Goal: Task Accomplishment & Management: Complete application form

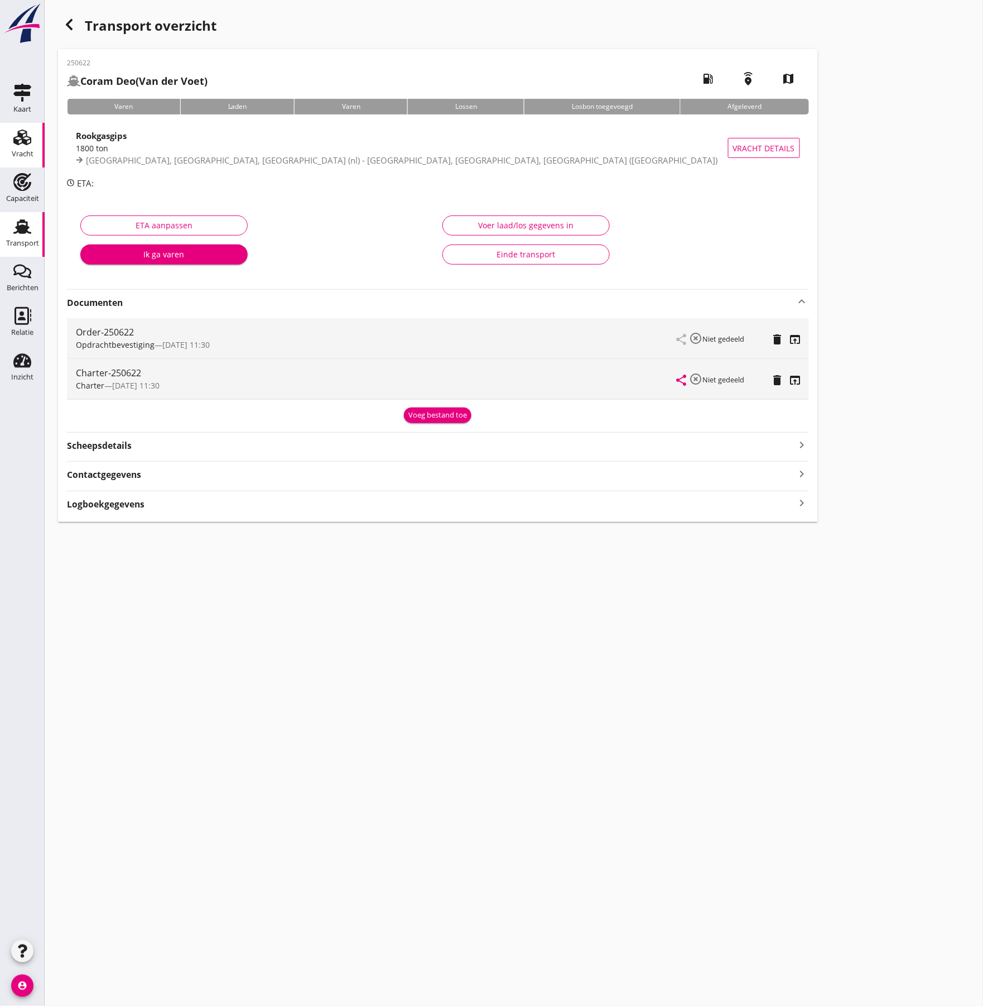
drag, startPoint x: 0, startPoint y: 0, endPoint x: 26, endPoint y: 151, distance: 152.8
click at [26, 151] on div "Vracht" at bounding box center [23, 153] width 22 height 7
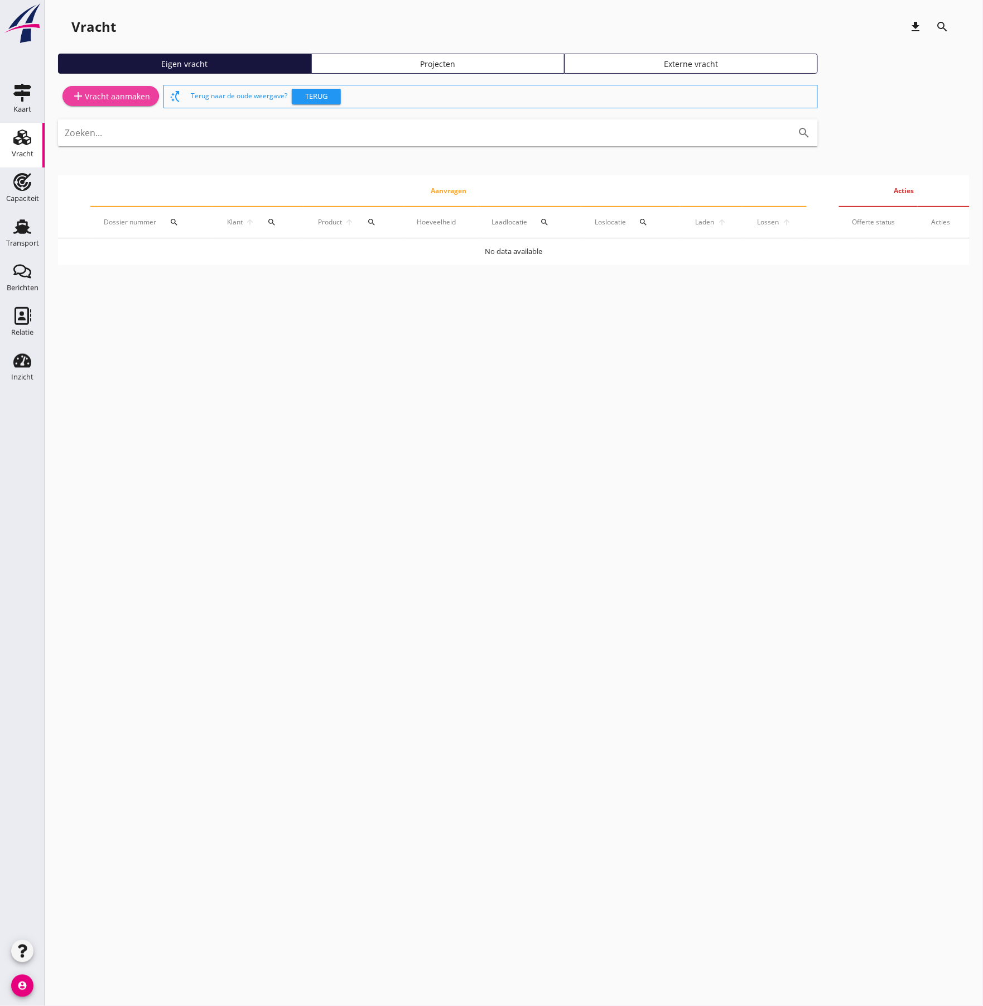
click at [126, 99] on div "add Vracht aanmaken" at bounding box center [110, 95] width 79 height 13
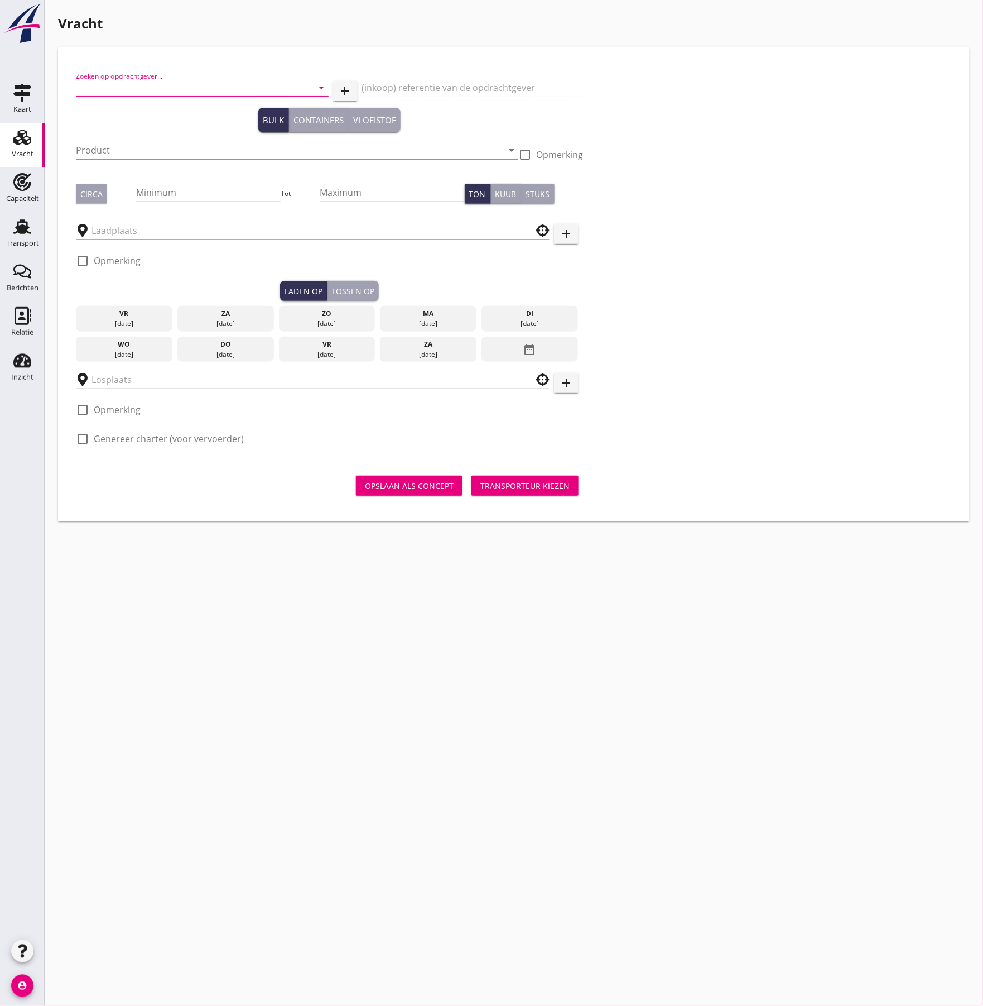
click at [137, 85] on input "Zoeken op opdrachtgever..." at bounding box center [187, 88] width 222 height 18
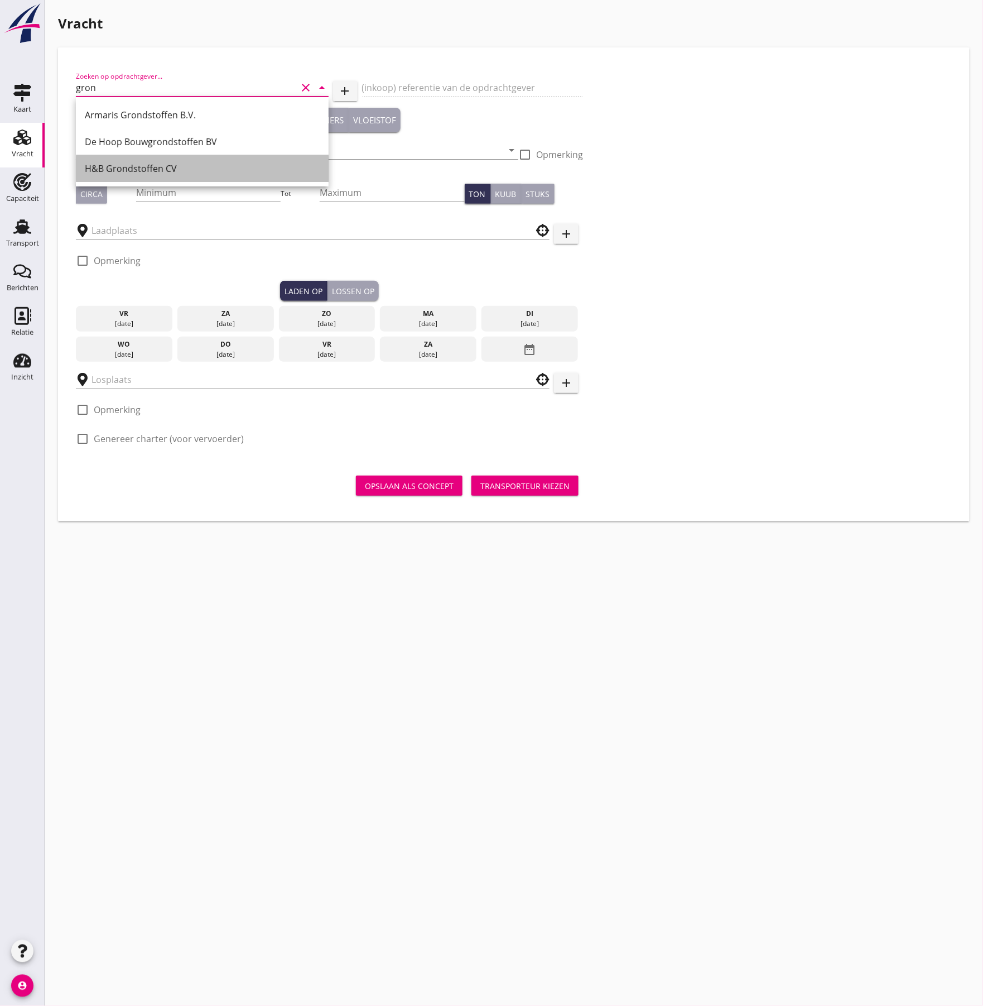
click at [137, 165] on div "H&B Grondstoffen CV" at bounding box center [202, 168] width 235 height 13
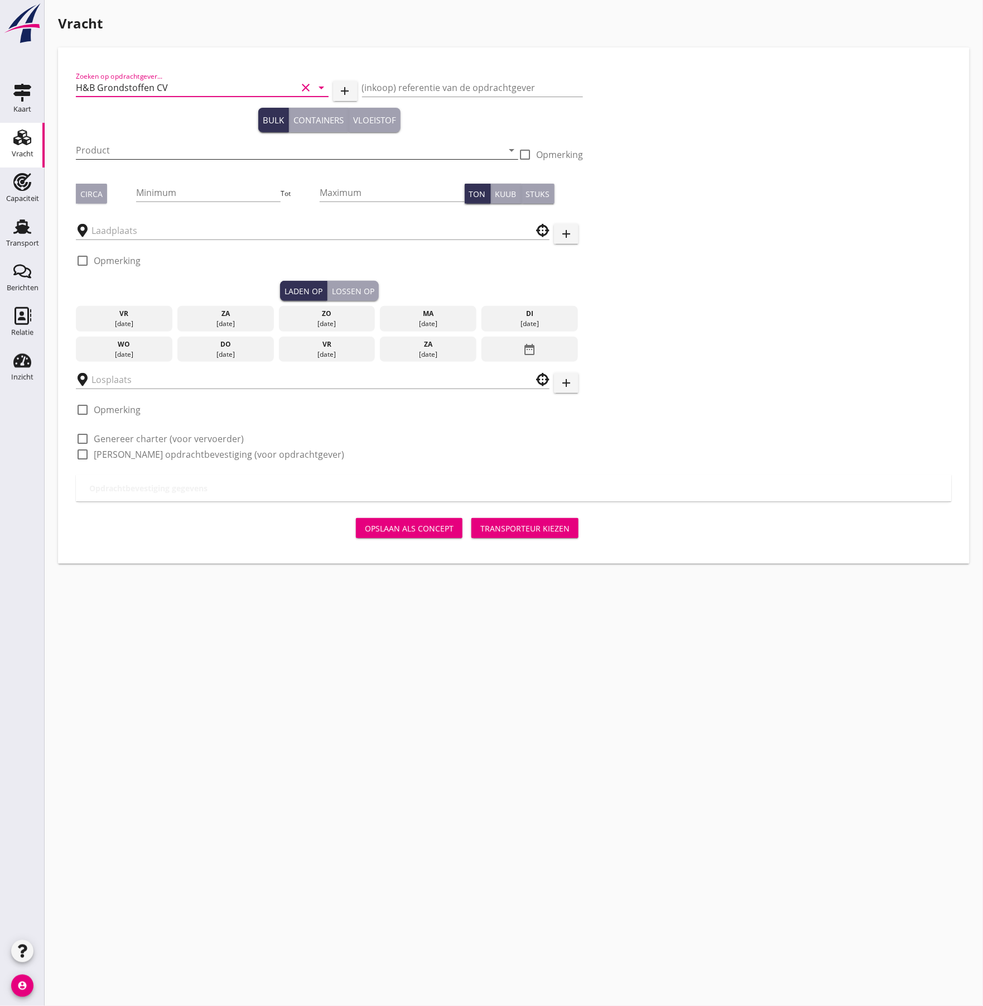
type input "H&B Grondstoffen CV"
click at [163, 151] on input "Product" at bounding box center [289, 150] width 427 height 18
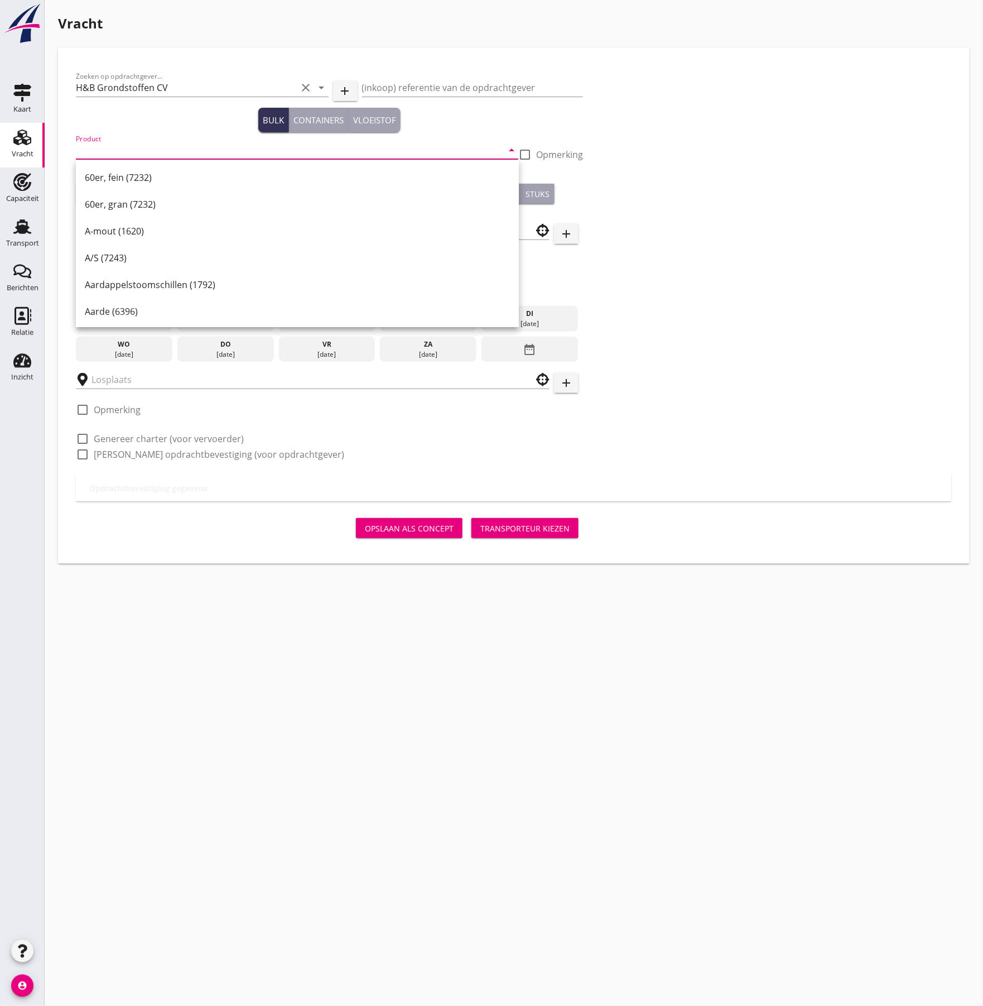
click at [151, 153] on input "Product" at bounding box center [289, 150] width 427 height 18
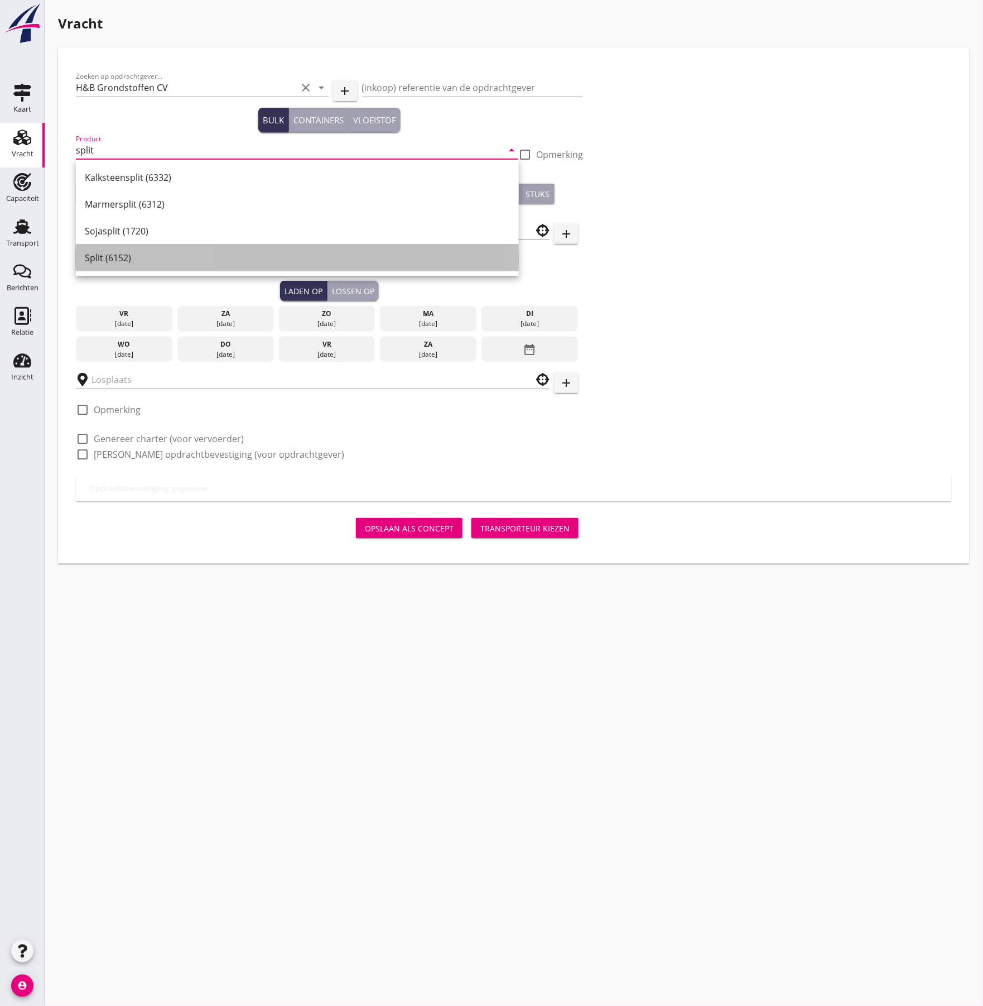
click at [135, 253] on div "Split (6152)" at bounding box center [297, 257] width 425 height 13
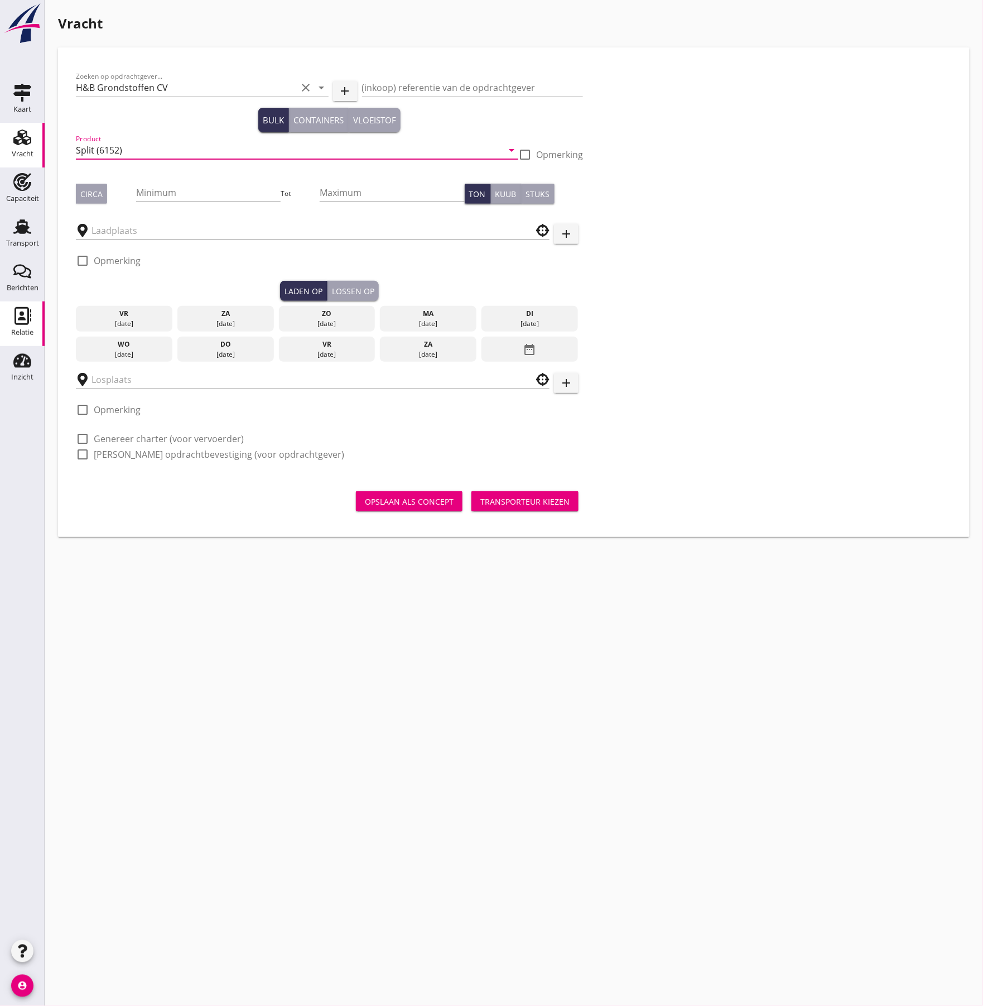
type input "Split (6152)"
click at [525, 154] on div at bounding box center [525, 154] width 19 height 19
checkbox input "true"
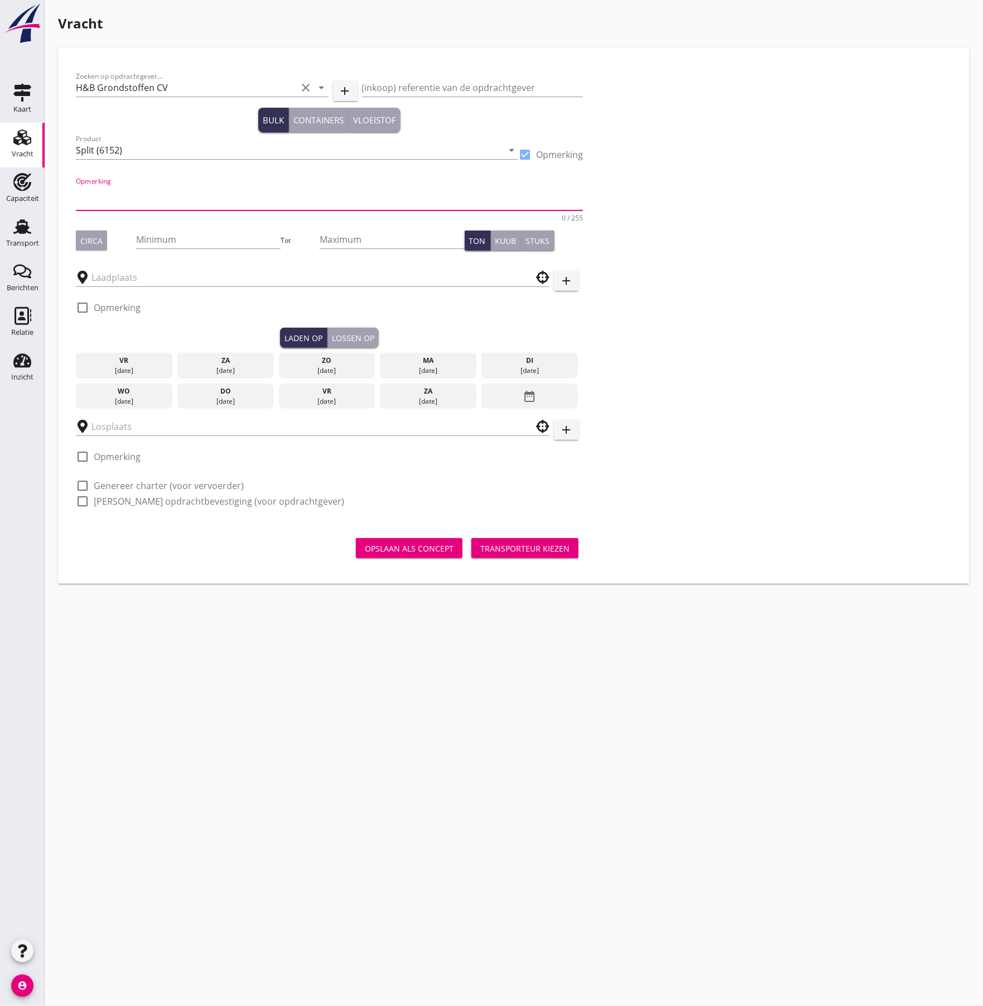
drag, startPoint x: 112, startPoint y: 184, endPoint x: 106, endPoint y: 188, distance: 6.8
click at [110, 185] on textarea "Opmerking" at bounding box center [329, 197] width 507 height 27
type textarea "2 soorten"
drag, startPoint x: 94, startPoint y: 237, endPoint x: 126, endPoint y: 246, distance: 33.2
click at [94, 237] on div "Circa" at bounding box center [91, 241] width 22 height 12
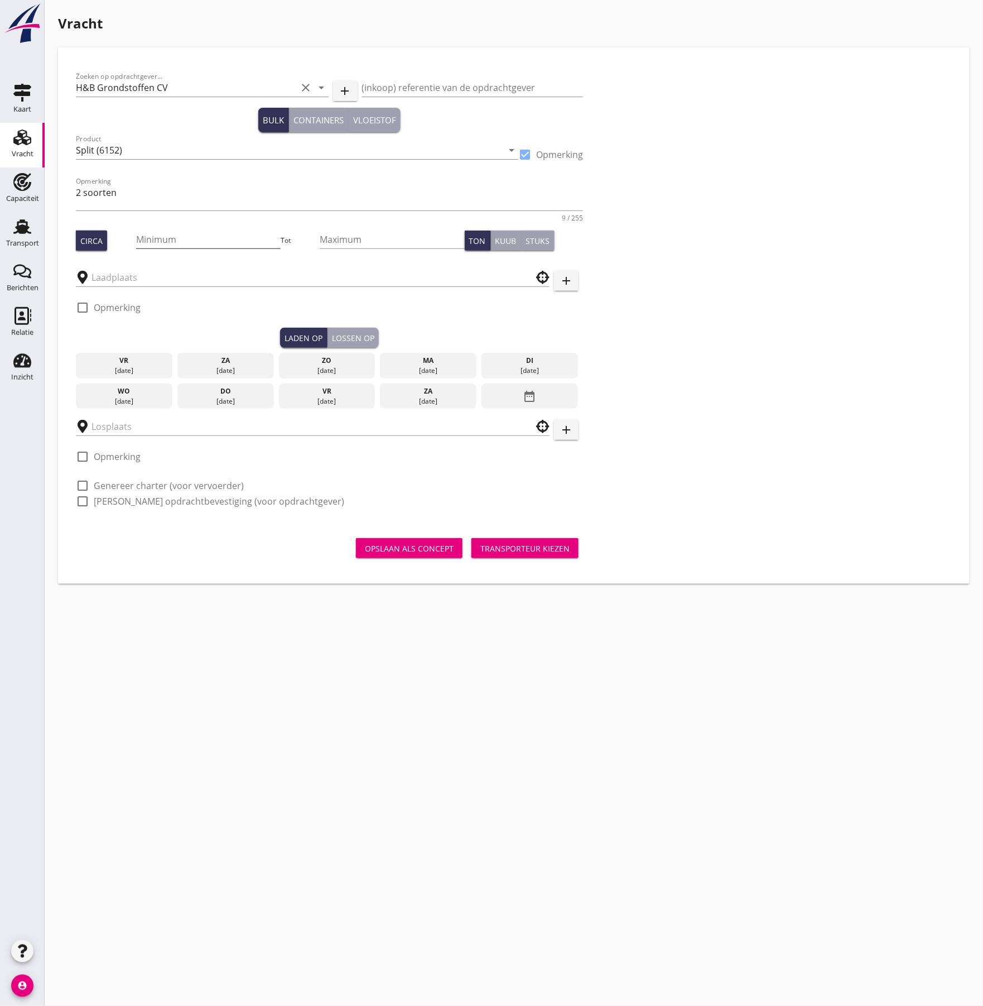
click at [218, 241] on input "Minimum" at bounding box center [208, 239] width 145 height 18
type input "1360"
click at [228, 402] on div "[DATE]" at bounding box center [225, 401] width 91 height 10
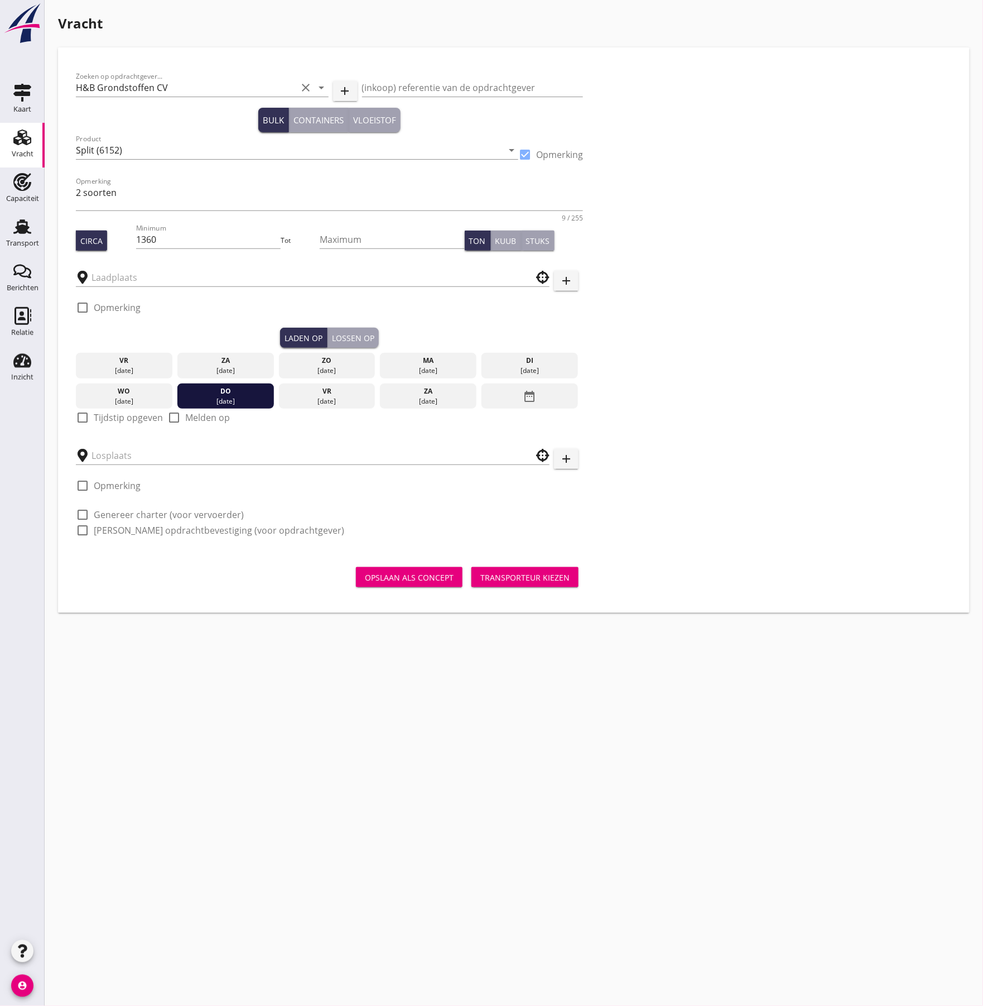
click at [118, 423] on label "Tijdstip opgeven" at bounding box center [128, 417] width 69 height 11
checkbox input "true"
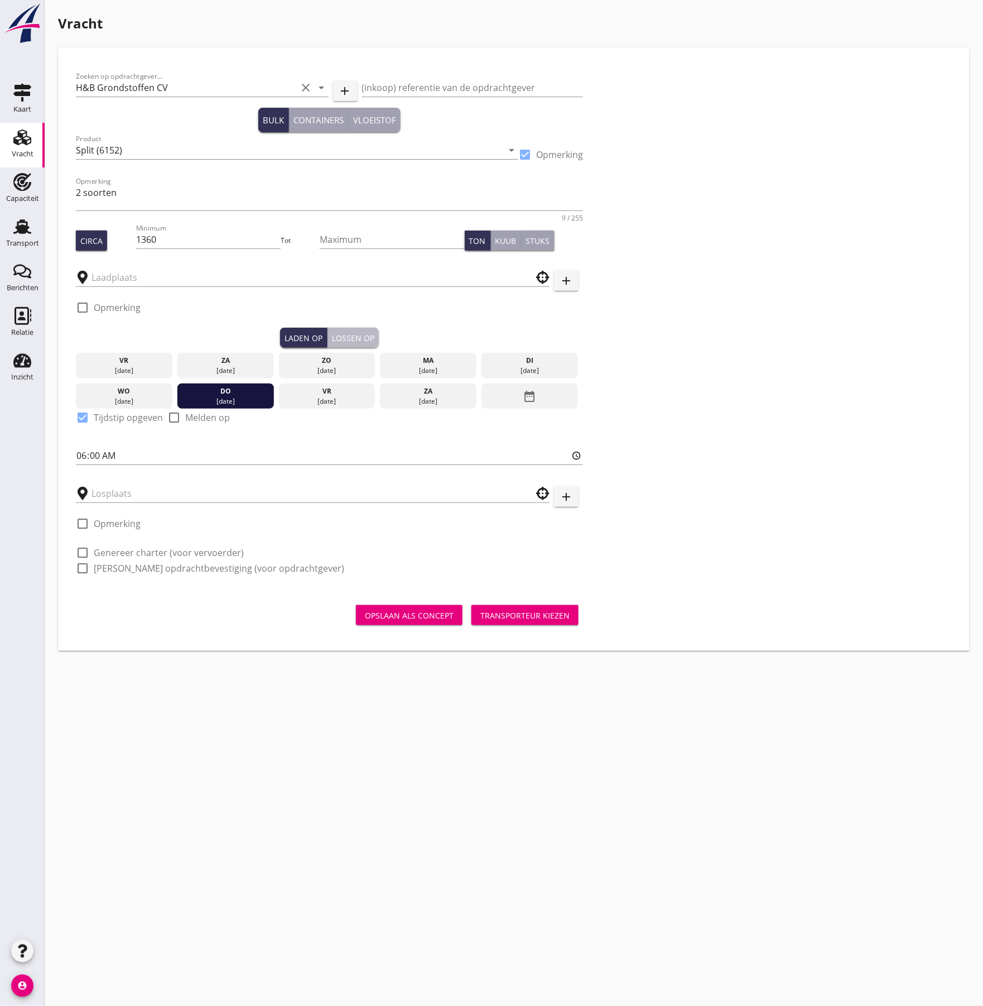
click at [348, 339] on div "Lossen op" at bounding box center [353, 338] width 42 height 12
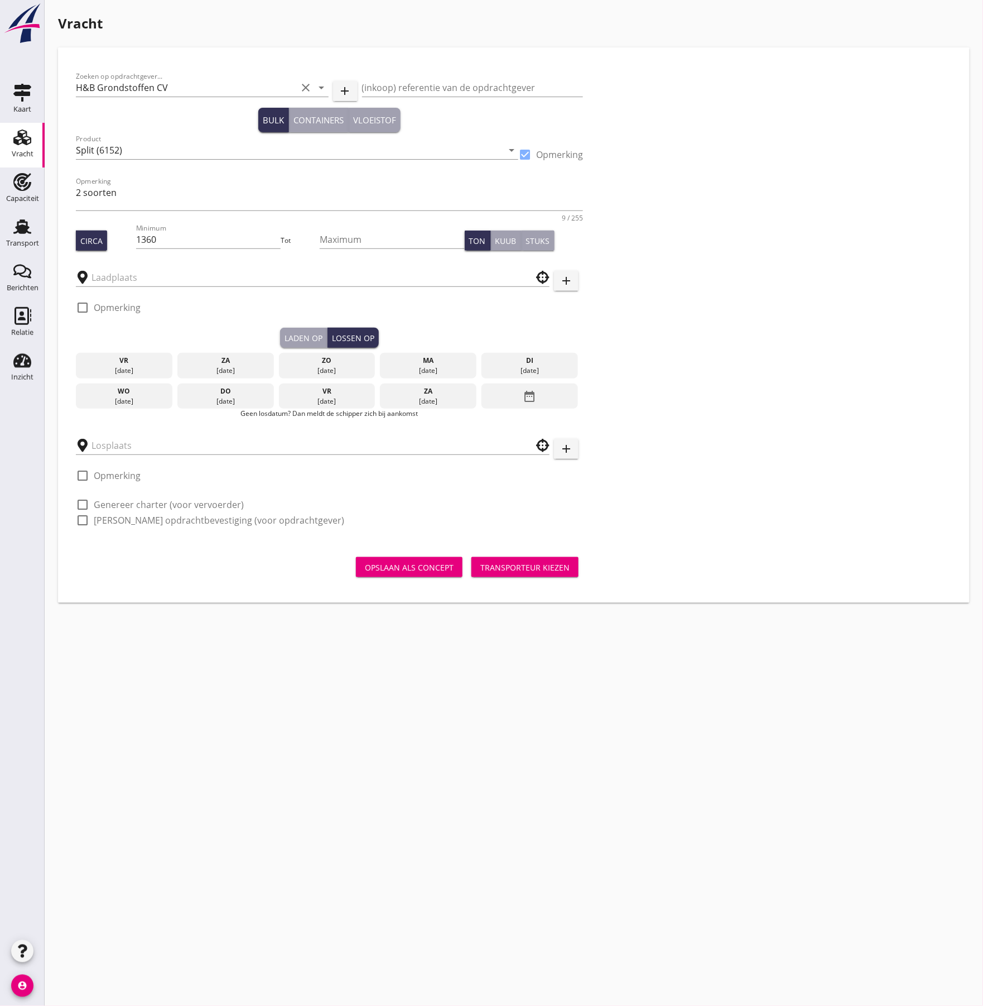
click at [531, 396] on icon "date_range" at bounding box center [529, 396] width 13 height 20
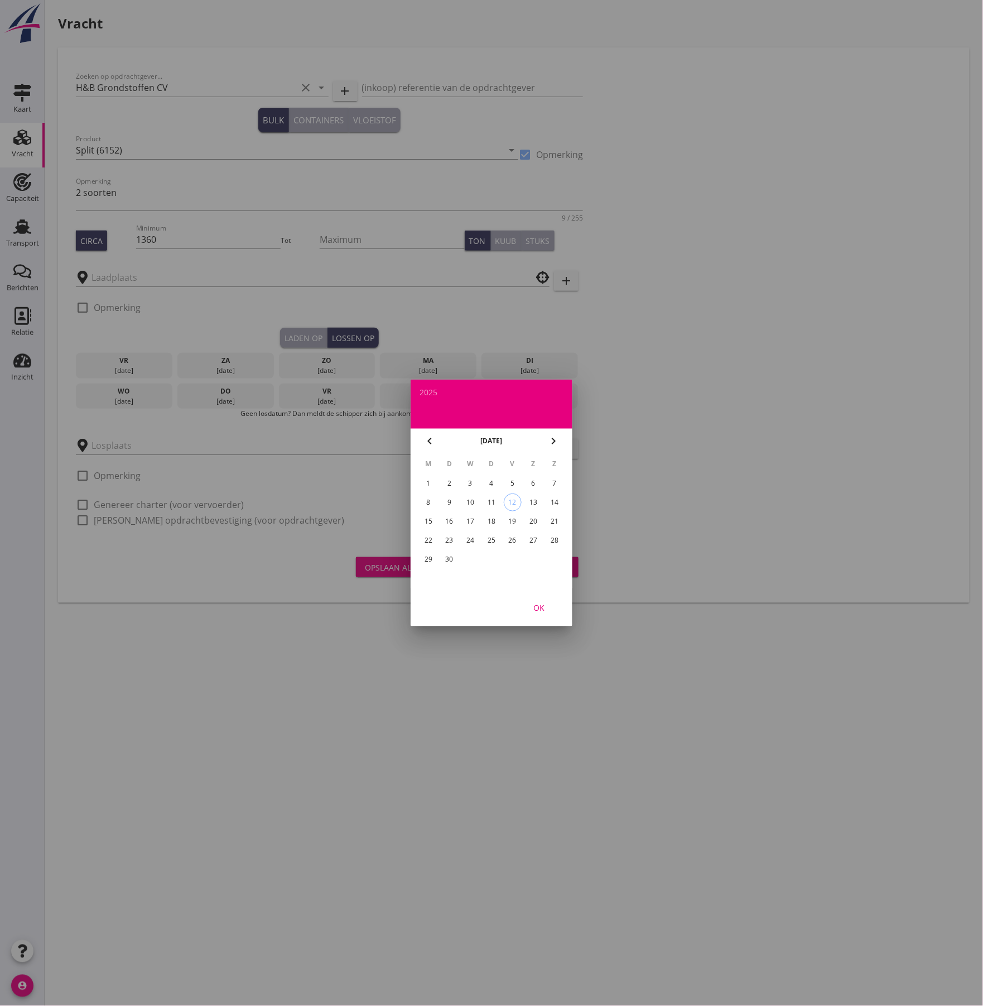
click at [427, 538] on div "22" at bounding box center [429, 540] width 18 height 18
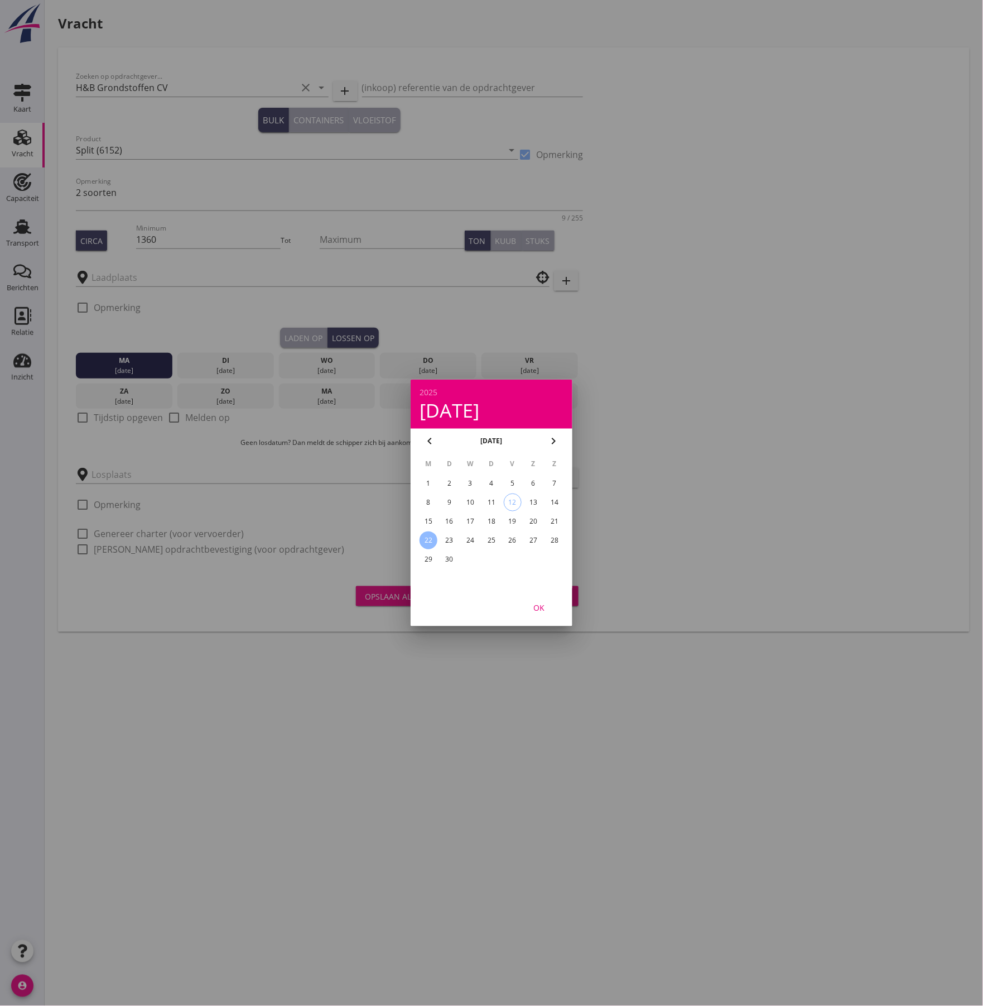
click at [530, 610] on div "OK" at bounding box center [538, 608] width 31 height 12
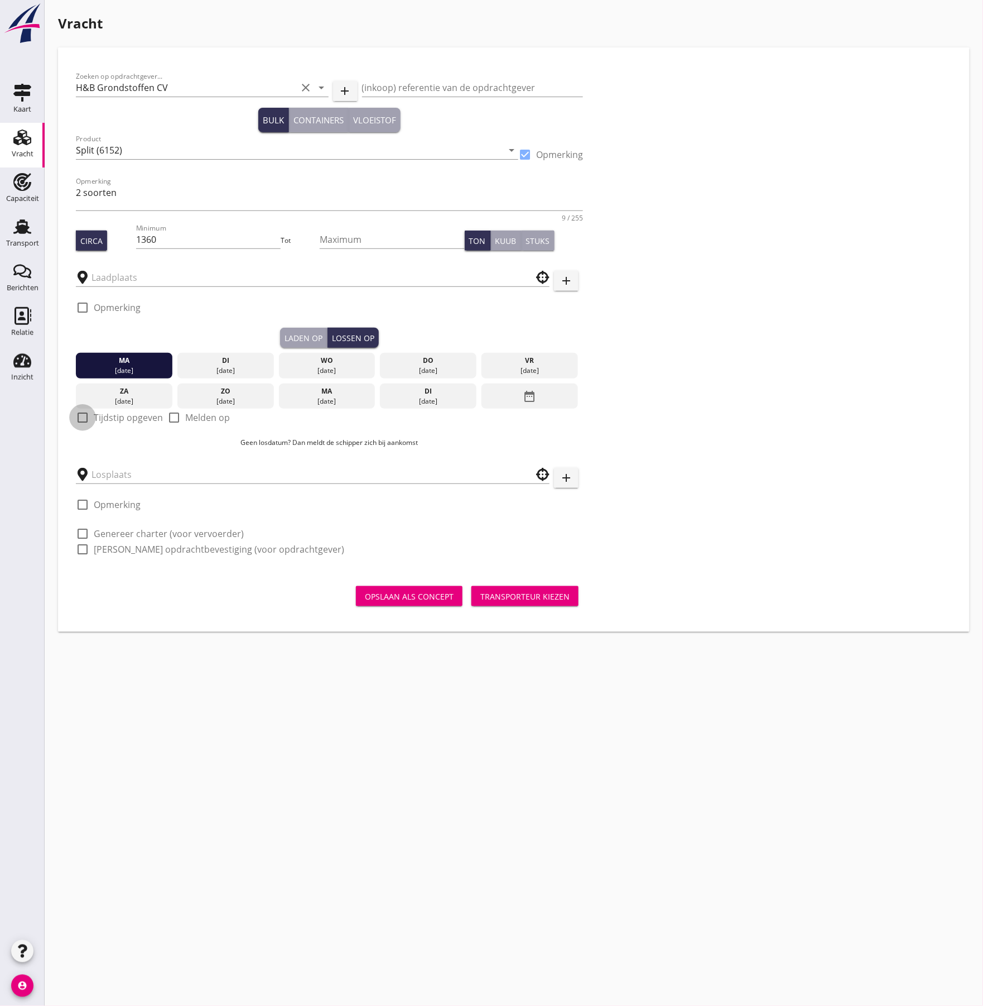
click at [88, 418] on div at bounding box center [82, 417] width 19 height 19
checkbox input "true"
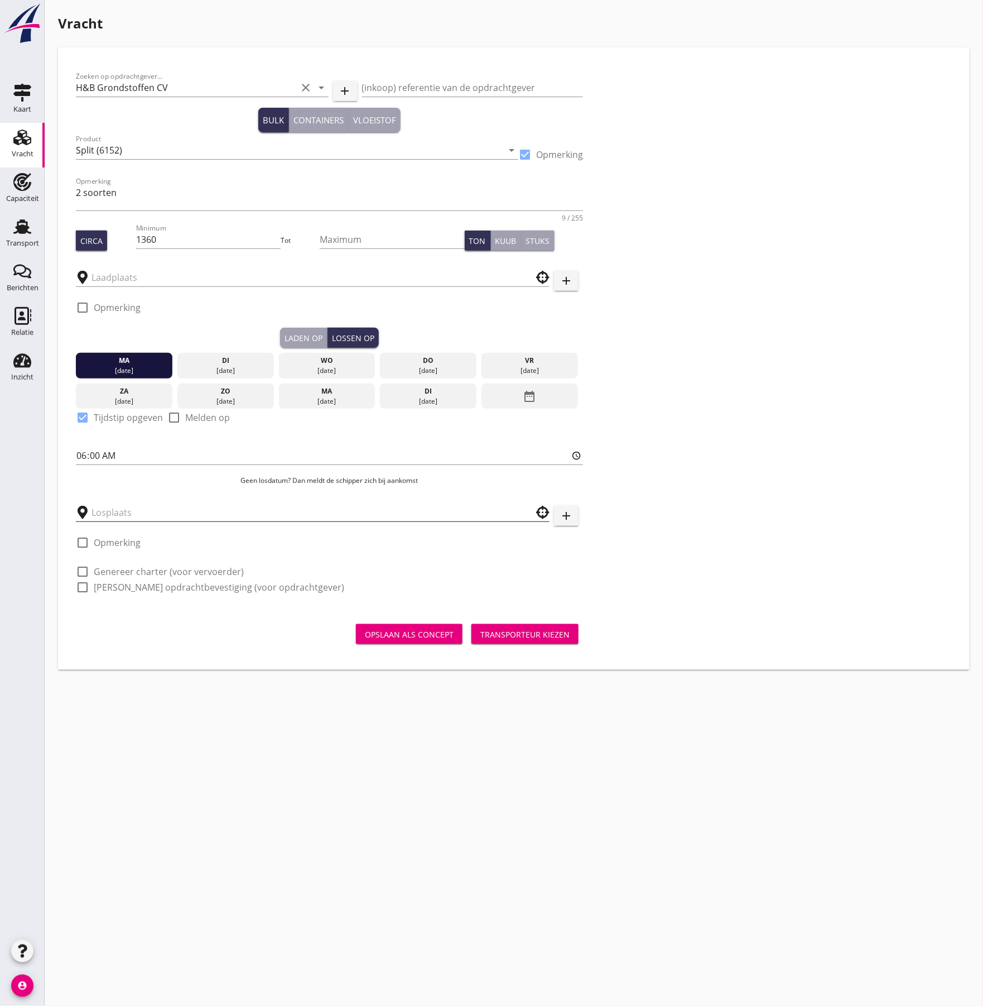
click at [126, 511] on input "text" at bounding box center [305, 512] width 427 height 18
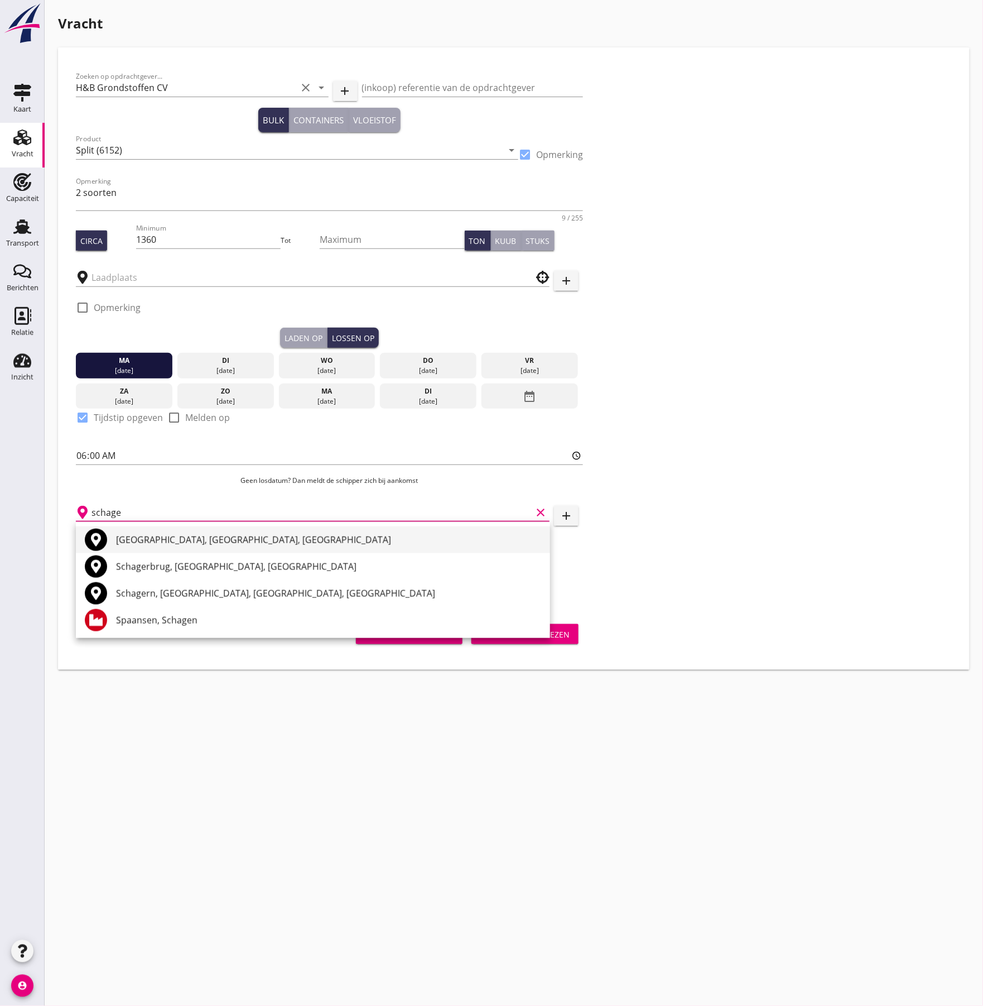
click at [146, 541] on div "[GEOGRAPHIC_DATA], [GEOGRAPHIC_DATA], [GEOGRAPHIC_DATA]" at bounding box center [328, 539] width 425 height 13
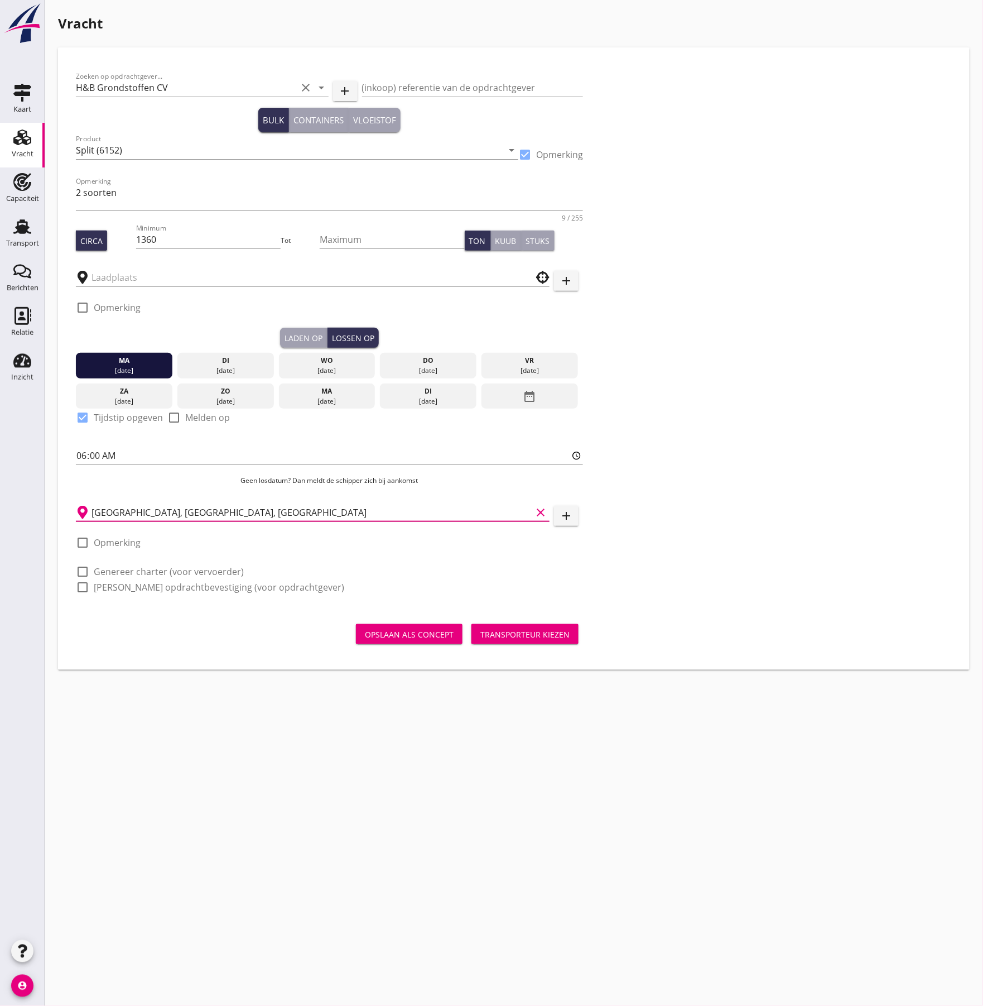
type input "[GEOGRAPHIC_DATA], [GEOGRAPHIC_DATA], [GEOGRAPHIC_DATA]"
click at [117, 574] on label "Genereer charter (voor vervoerder)" at bounding box center [169, 571] width 150 height 11
checkbox input "true"
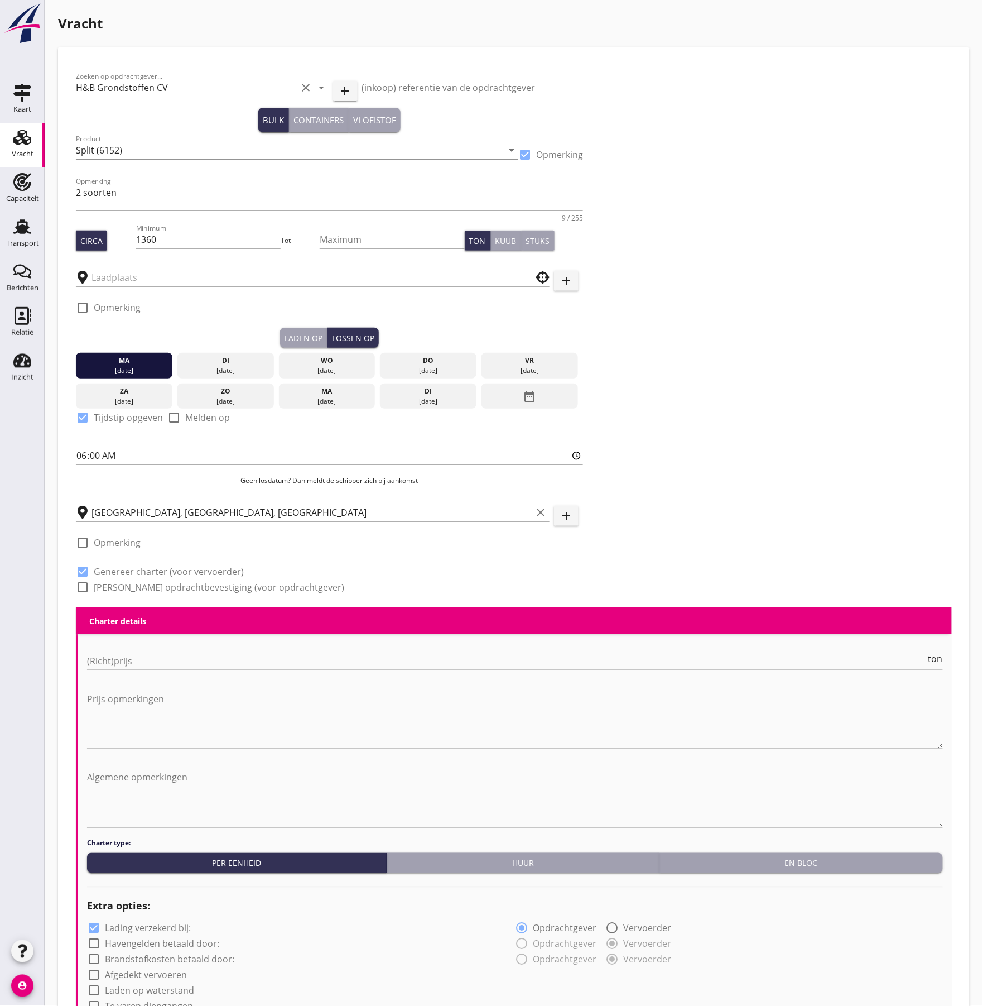
click at [103, 588] on label "[PERSON_NAME] opdrachtbevestiging (voor opdrachtgever)" at bounding box center [219, 586] width 251 height 11
checkbox input "true"
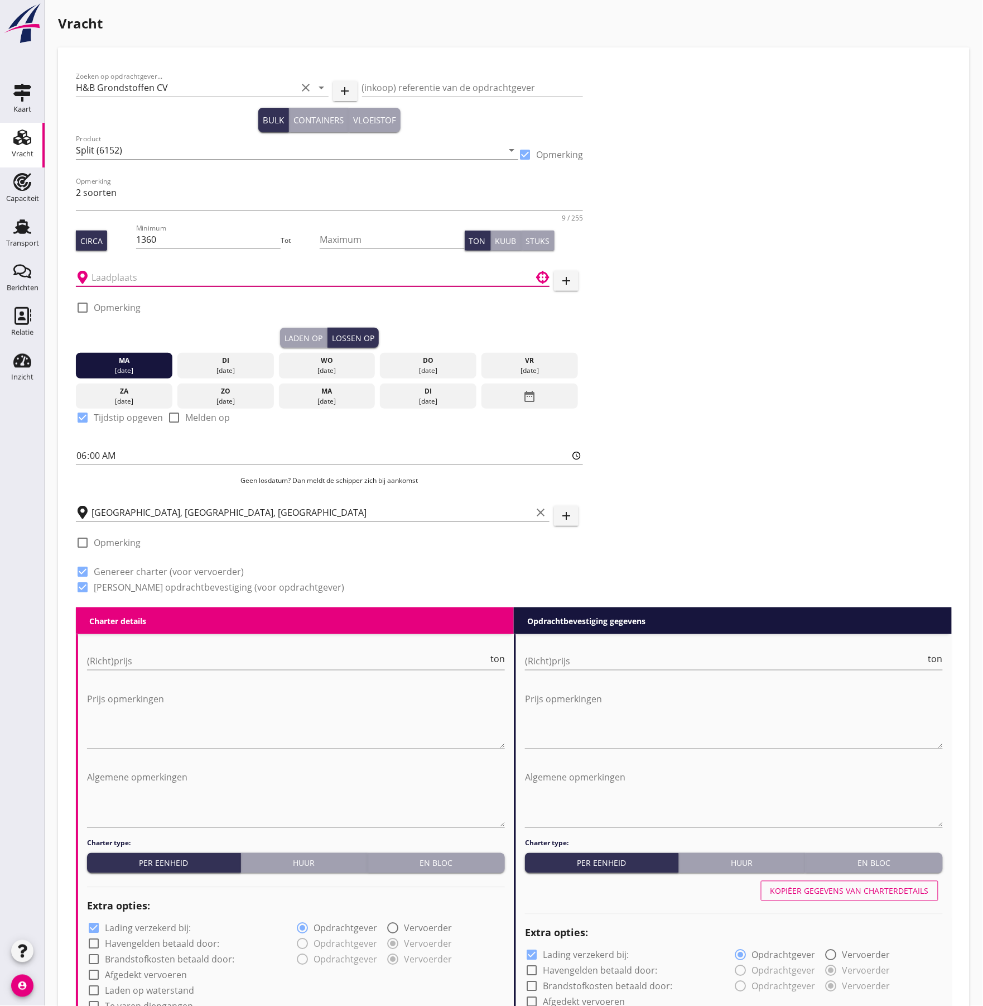
click at [139, 279] on input "text" at bounding box center [305, 277] width 427 height 18
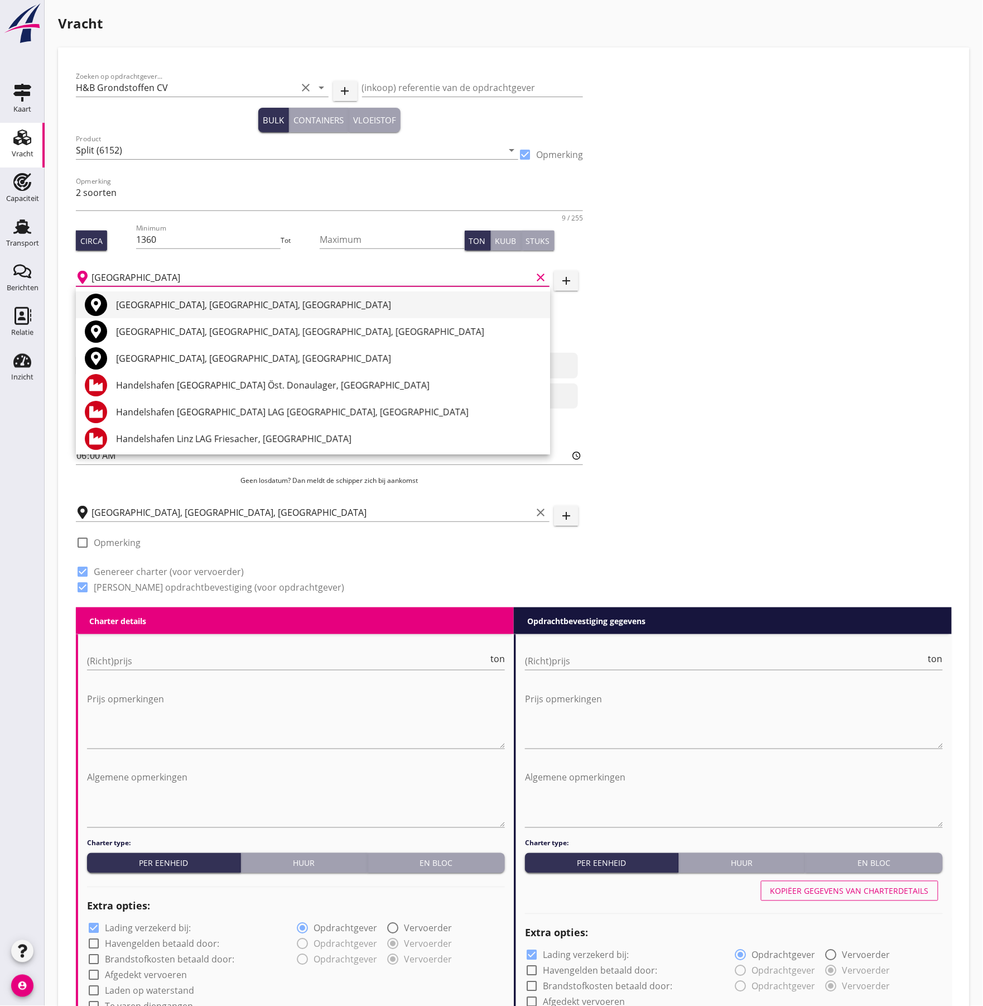
click at [137, 298] on div "[GEOGRAPHIC_DATA], [GEOGRAPHIC_DATA], [GEOGRAPHIC_DATA]" at bounding box center [328, 304] width 425 height 13
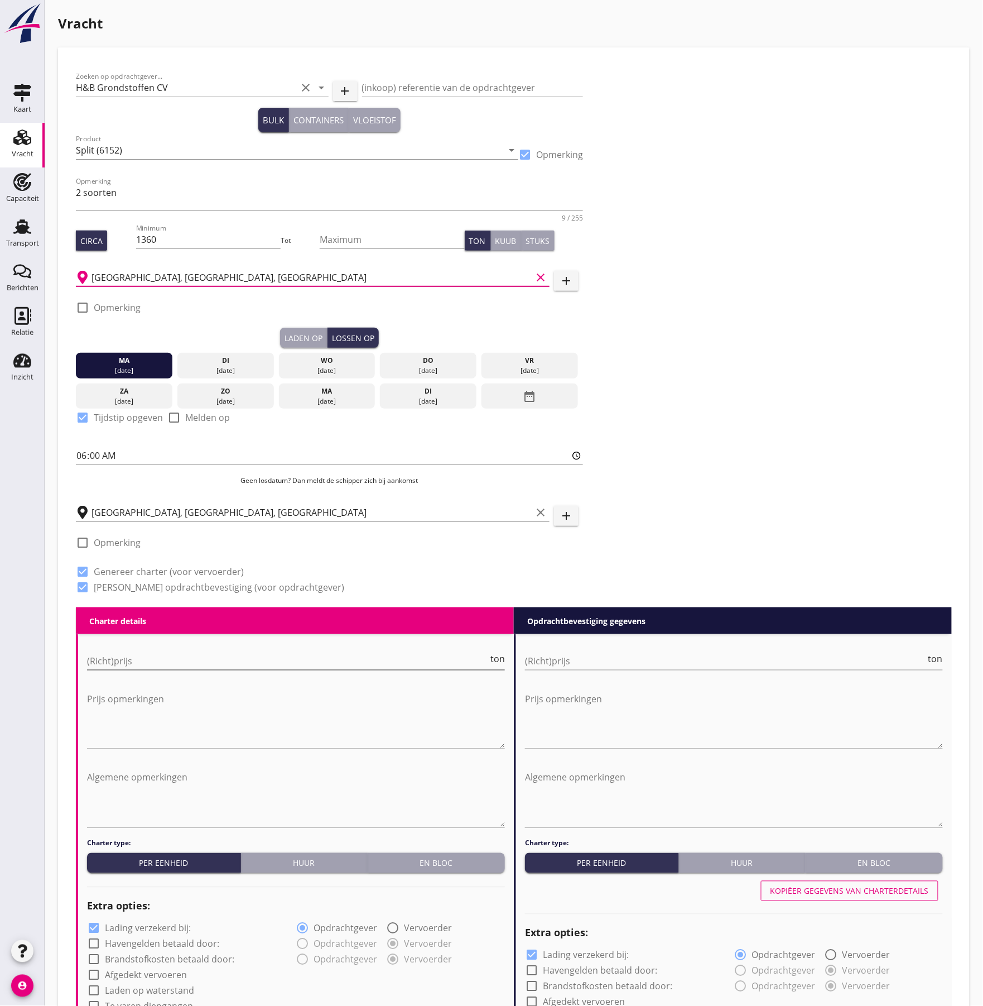
type input "[GEOGRAPHIC_DATA], [GEOGRAPHIC_DATA], [GEOGRAPHIC_DATA]"
click at [148, 667] on input "(Richt)prijs" at bounding box center [287, 661] width 401 height 18
type input "7"
type input "7.75"
click at [547, 655] on div "(Richt)prijs ton" at bounding box center [734, 663] width 418 height 36
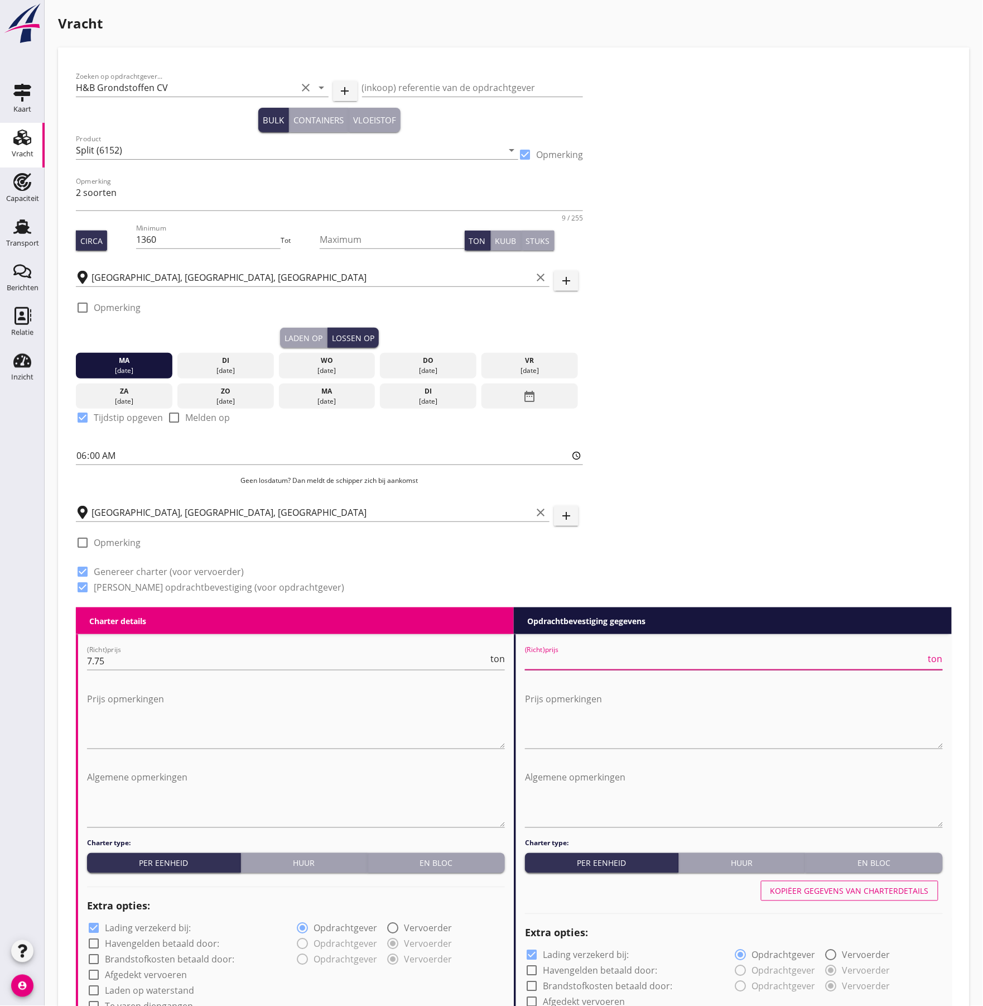
type input "7"
type input "7.75"
click at [764, 459] on div "Zoeken op opdrachtgever... H&B Grondstoffen CV clear arrow_drop_down add (inkoo…" at bounding box center [513, 336] width 885 height 542
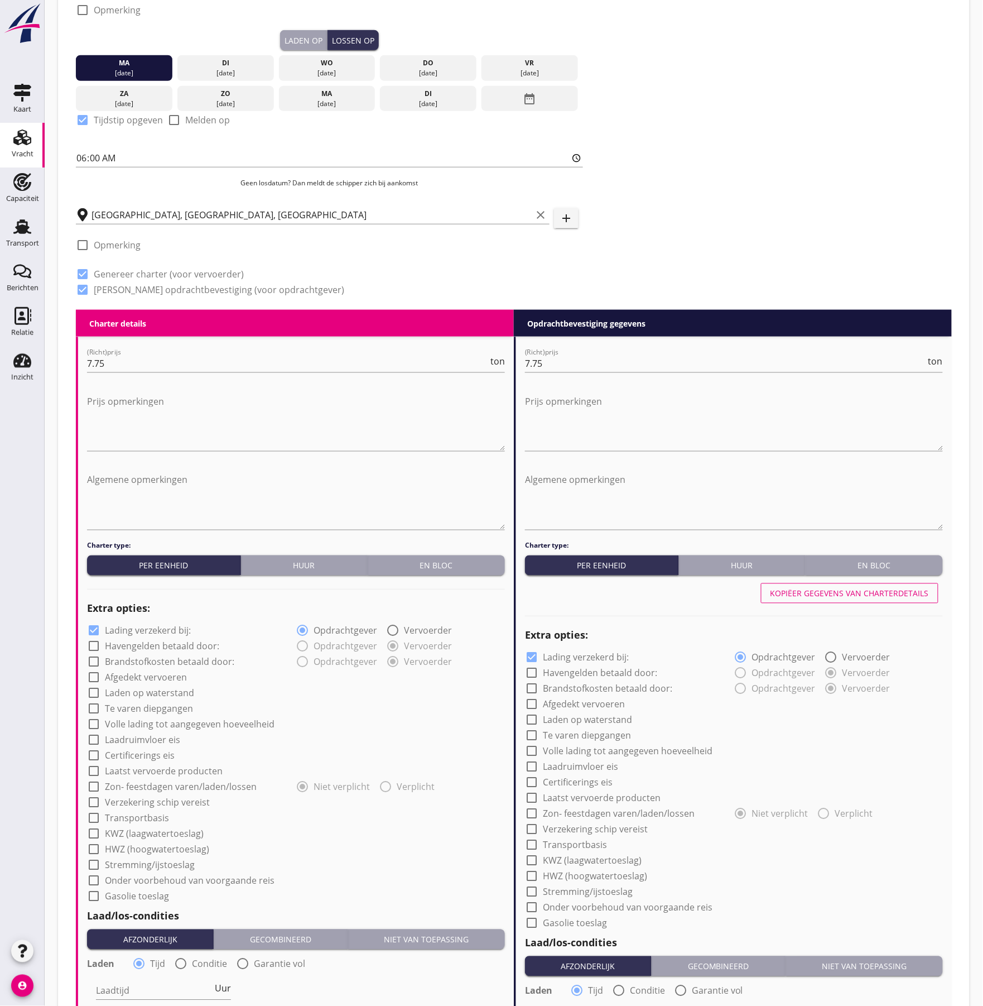
scroll to position [670, 0]
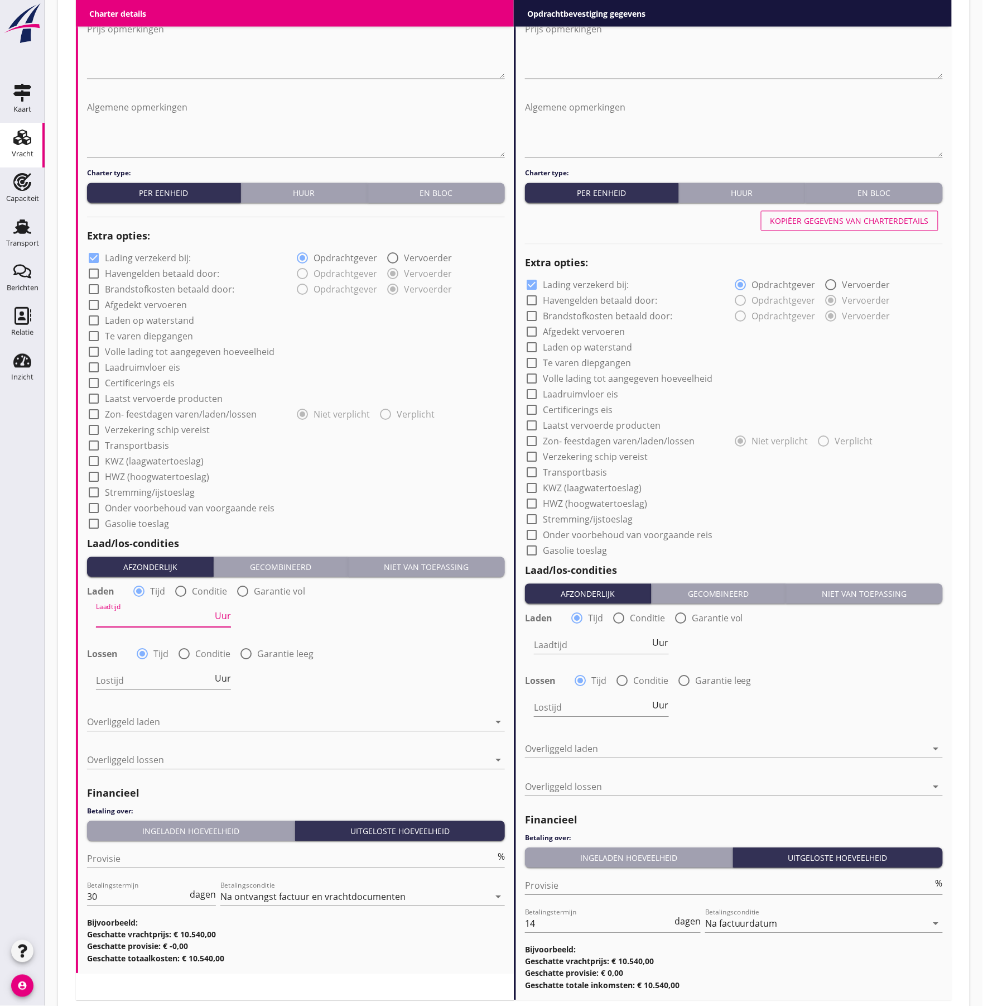
click at [144, 617] on input "Laadtijd" at bounding box center [154, 618] width 117 height 18
type input "24"
click at [121, 681] on input "Lostijd" at bounding box center [154, 681] width 117 height 18
type input "24"
click at [139, 723] on div at bounding box center [288, 722] width 402 height 18
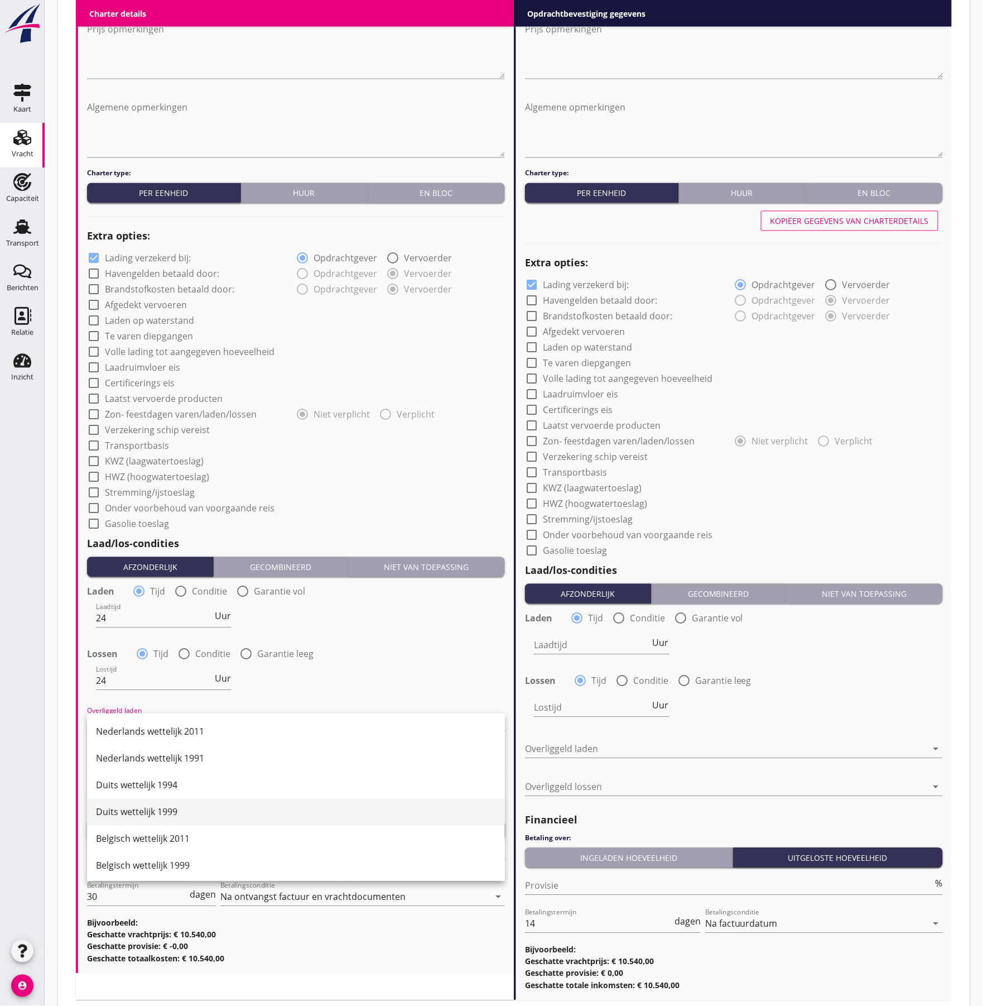
click at [173, 815] on div "Duits wettelijk 1999" at bounding box center [296, 811] width 400 height 13
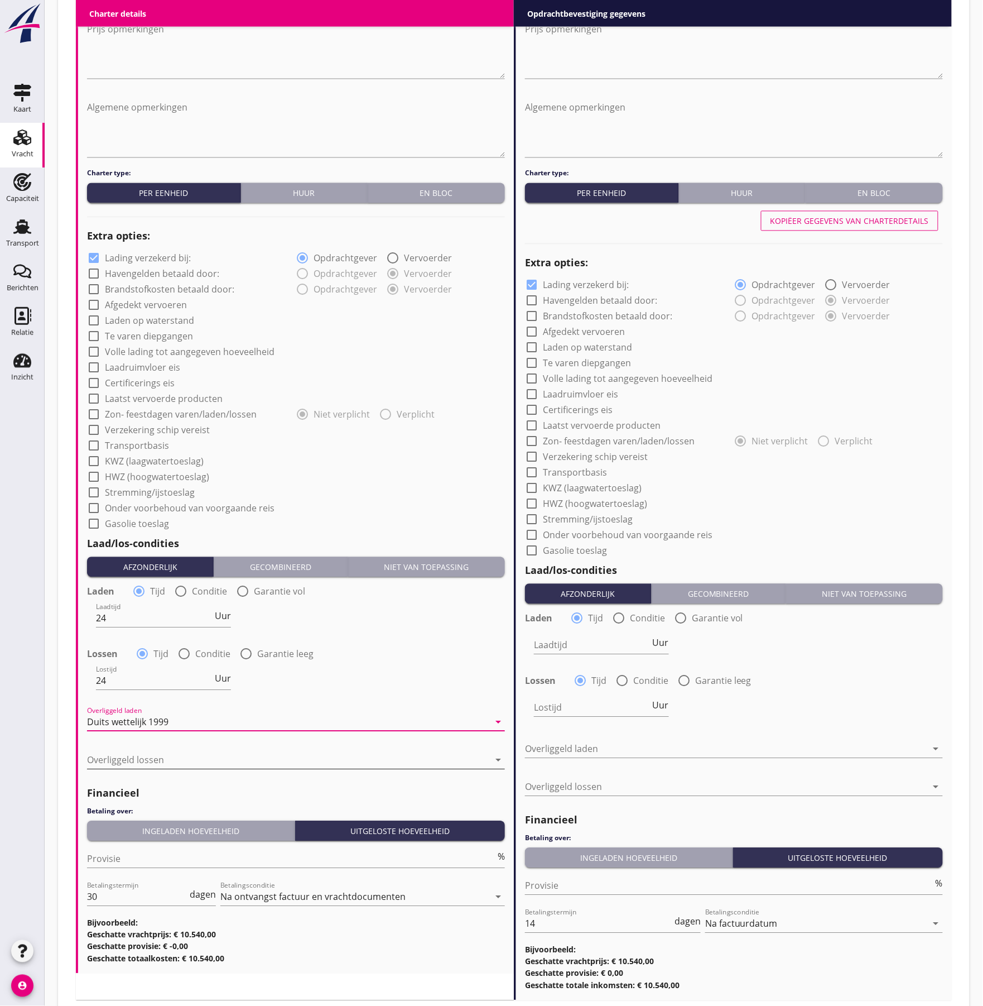
click at [187, 764] on div at bounding box center [288, 760] width 402 height 18
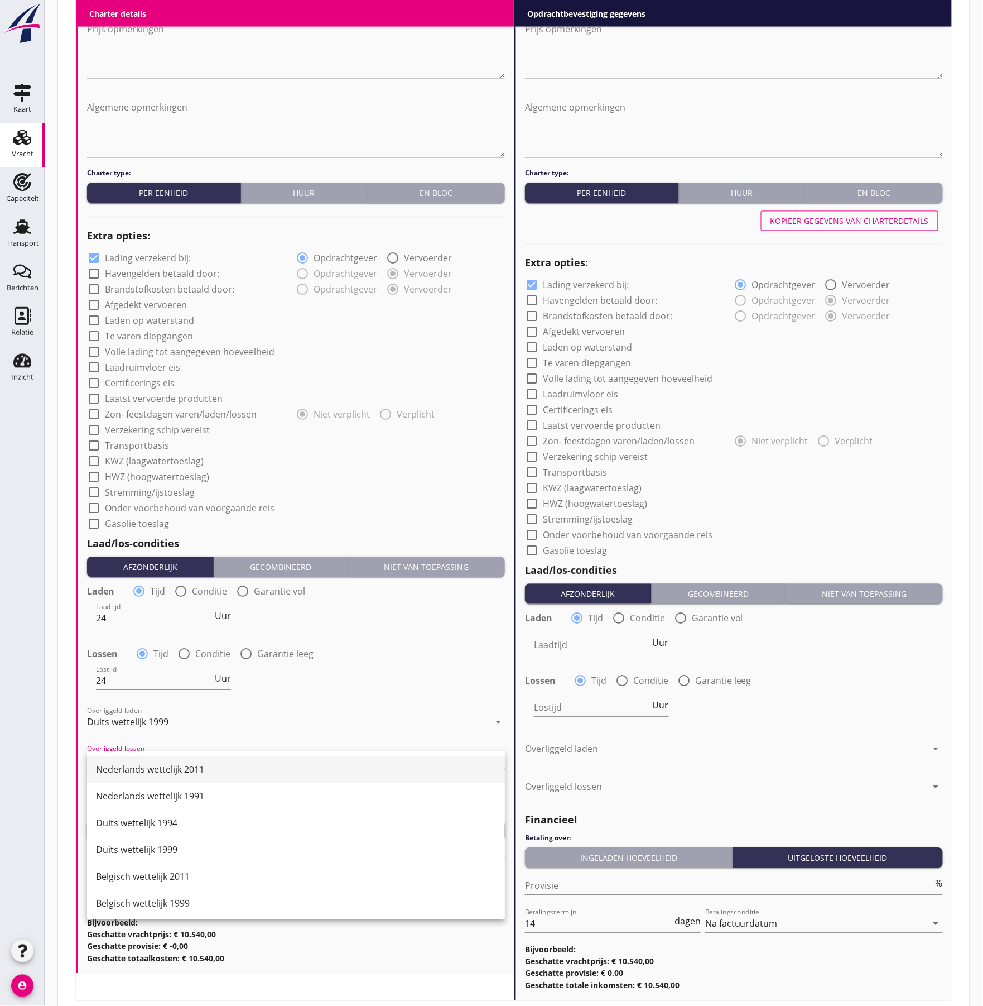
click at [186, 770] on div "Nederlands wettelijk 2011" at bounding box center [296, 769] width 400 height 13
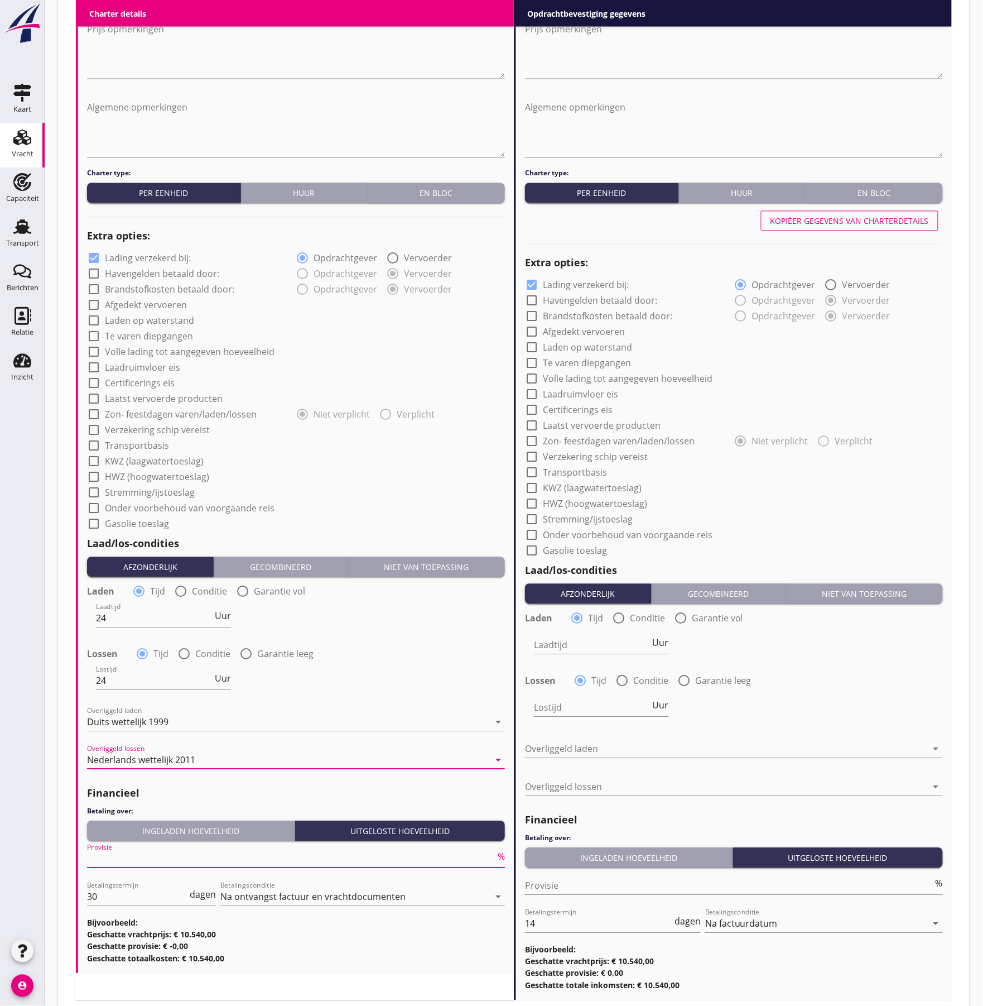
click at [128, 863] on input "Provisie" at bounding box center [291, 859] width 408 height 18
click at [163, 825] on div "Ingeladen hoeveelheid" at bounding box center [191, 831] width 199 height 12
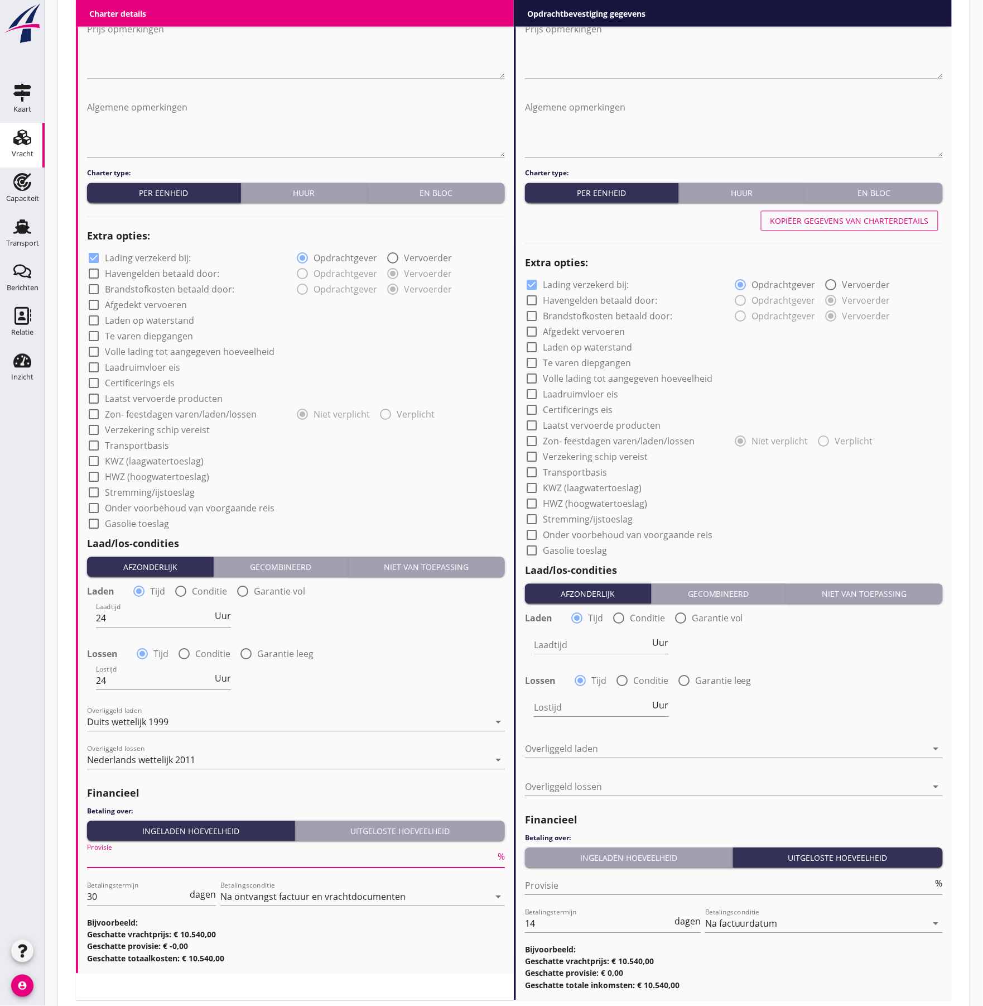
click at [141, 860] on input "Provisie" at bounding box center [291, 859] width 408 height 18
type input "5"
click at [403, 638] on div "Laadtijd 24 Uur" at bounding box center [296, 619] width 420 height 40
click at [98, 259] on div at bounding box center [93, 258] width 19 height 19
checkbox input "false"
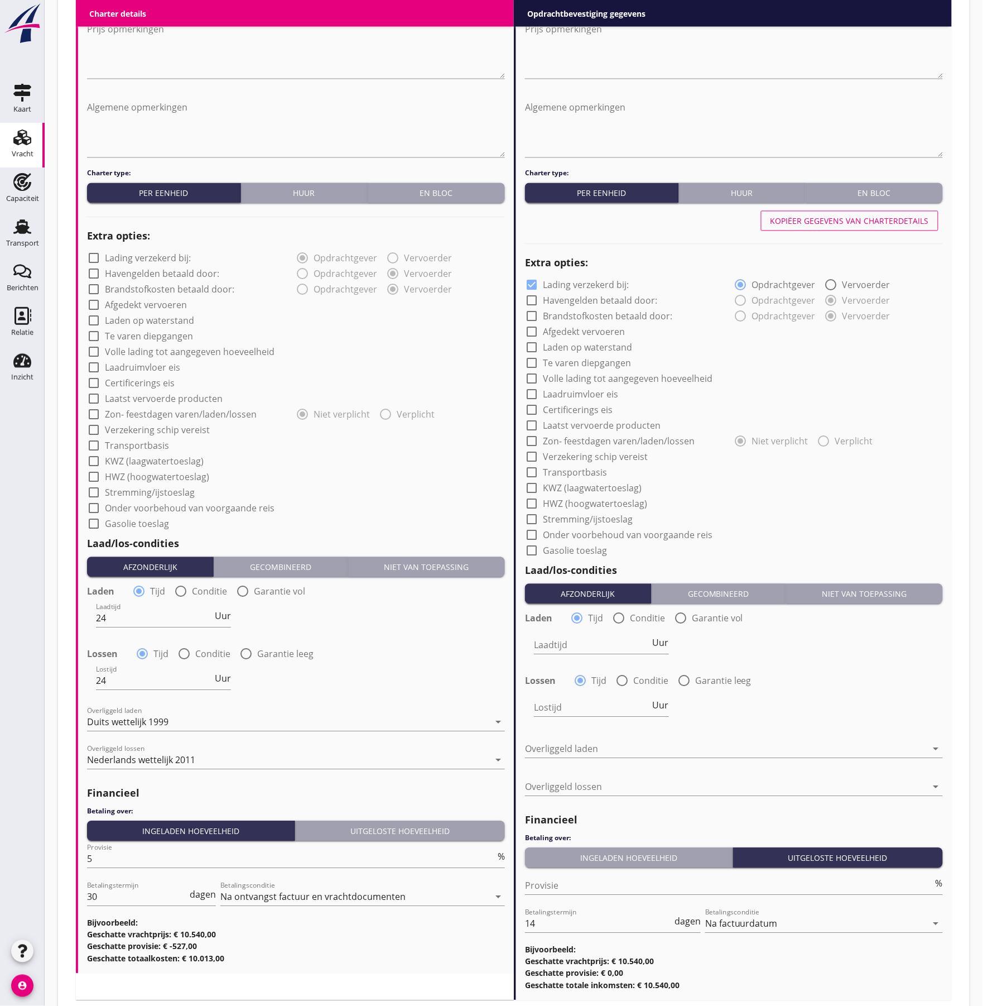
click at [94, 324] on div at bounding box center [93, 320] width 19 height 19
checkbox input "true"
click at [93, 429] on div at bounding box center [93, 430] width 19 height 19
checkbox input "true"
click at [94, 443] on div at bounding box center [93, 445] width 19 height 19
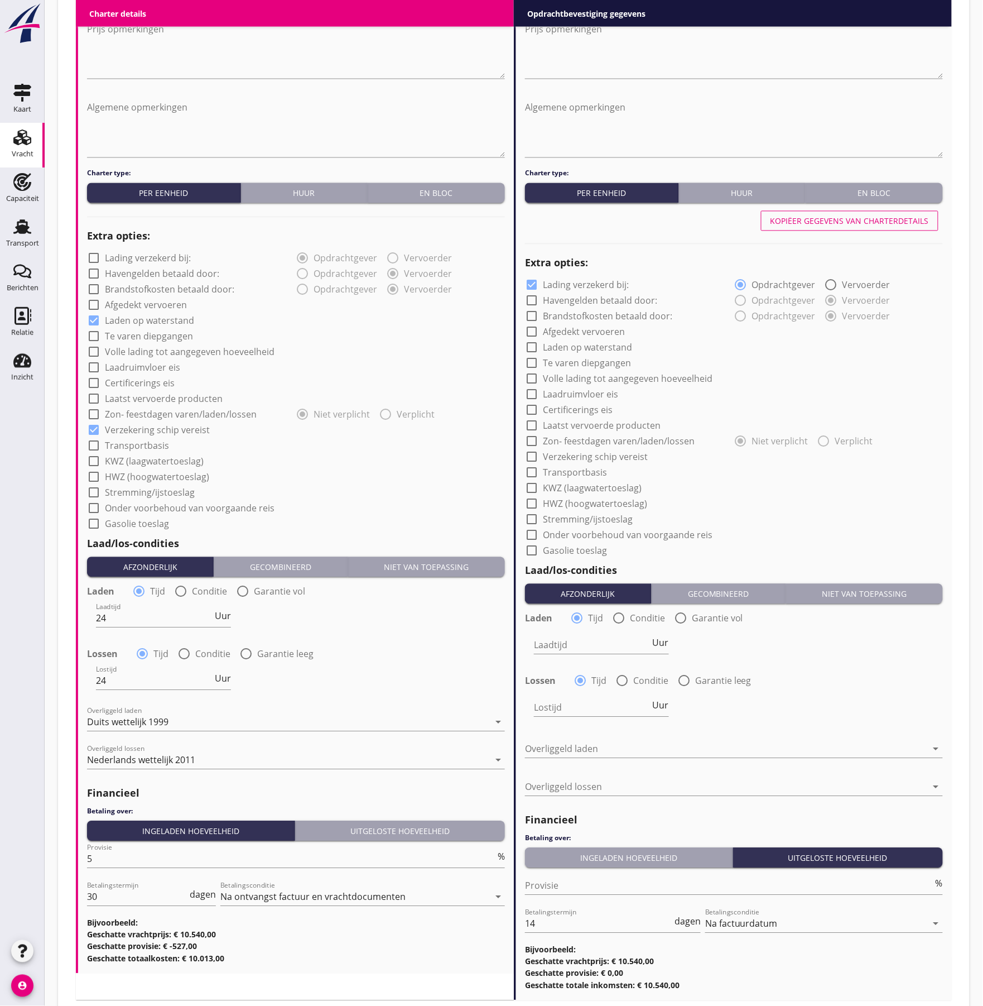
checkbox input "true"
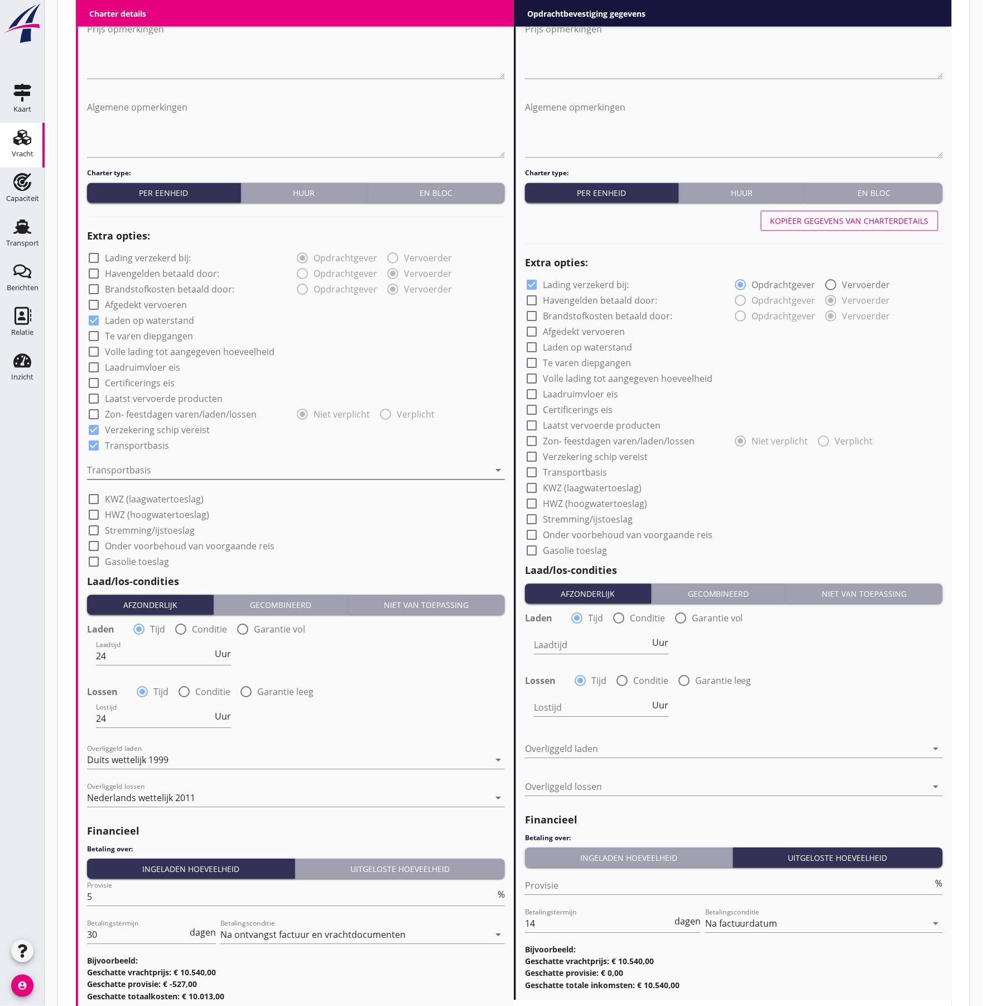
click at [108, 472] on div at bounding box center [288, 470] width 402 height 18
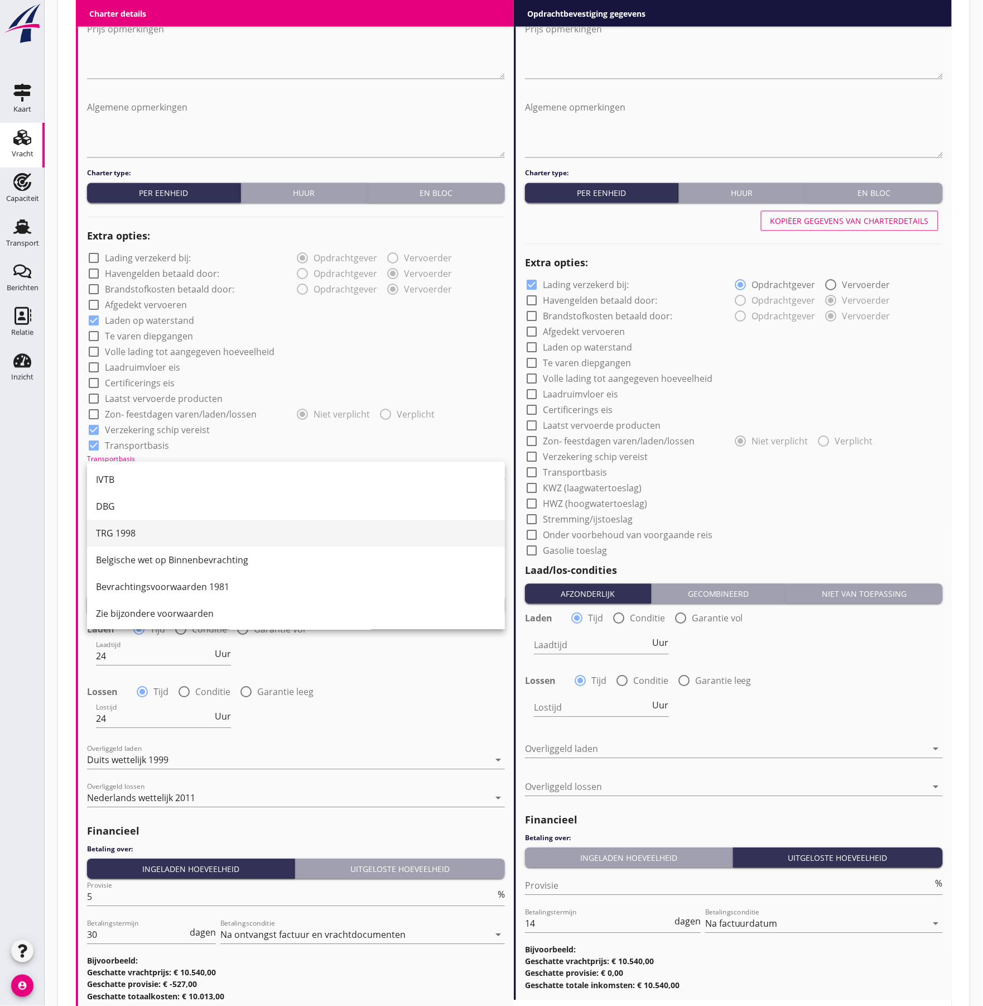
scroll to position [29, 0]
click at [174, 599] on div "CMNI m.u.v. Art 25, lid 2." at bounding box center [296, 611] width 400 height 27
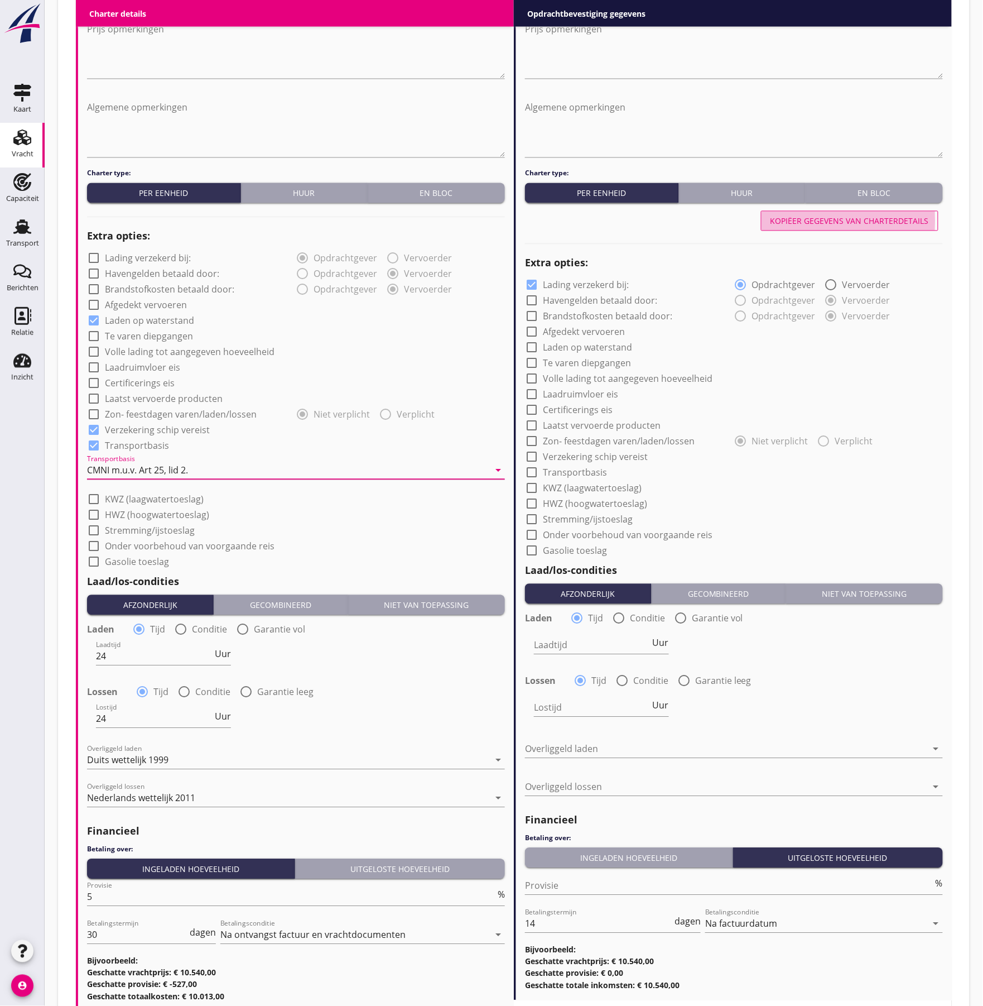
click at [812, 218] on div "Kopiëer gegevens van charterdetails" at bounding box center [850, 221] width 158 height 12
checkbox input "false"
checkbox input "true"
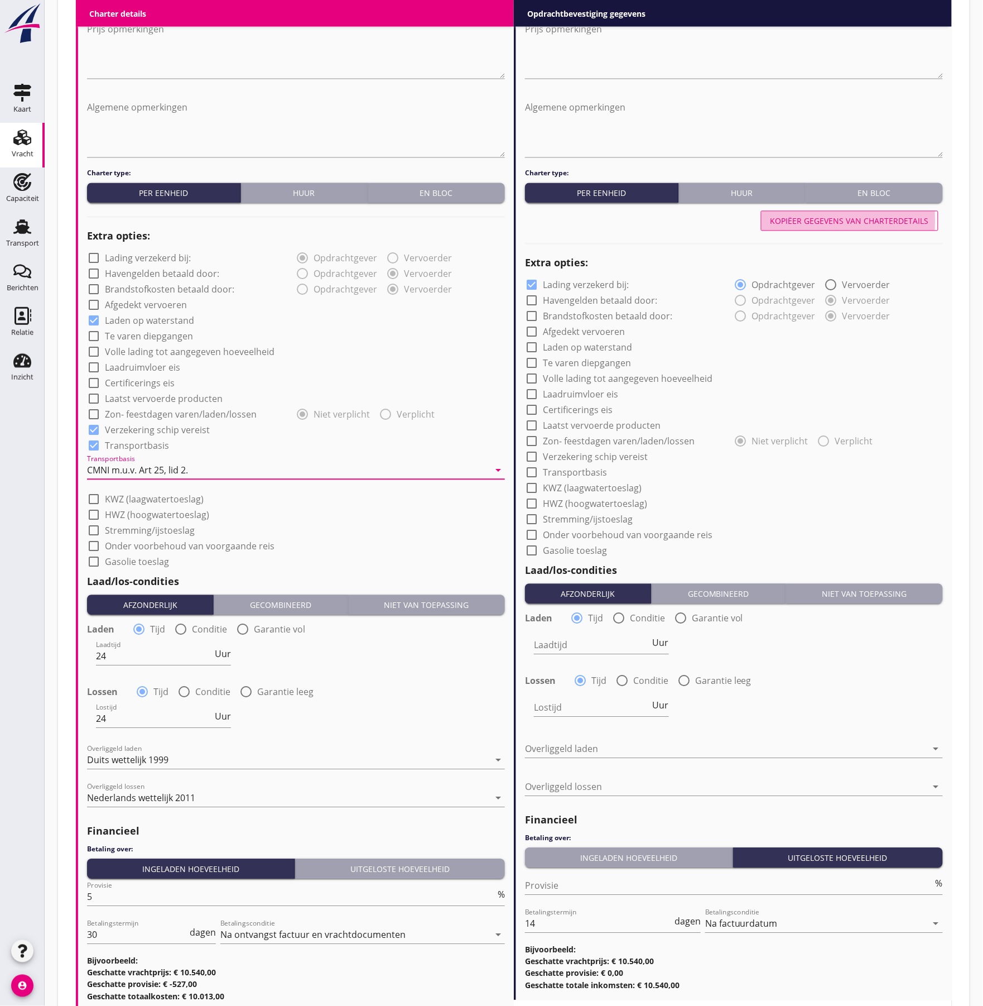
type input "24"
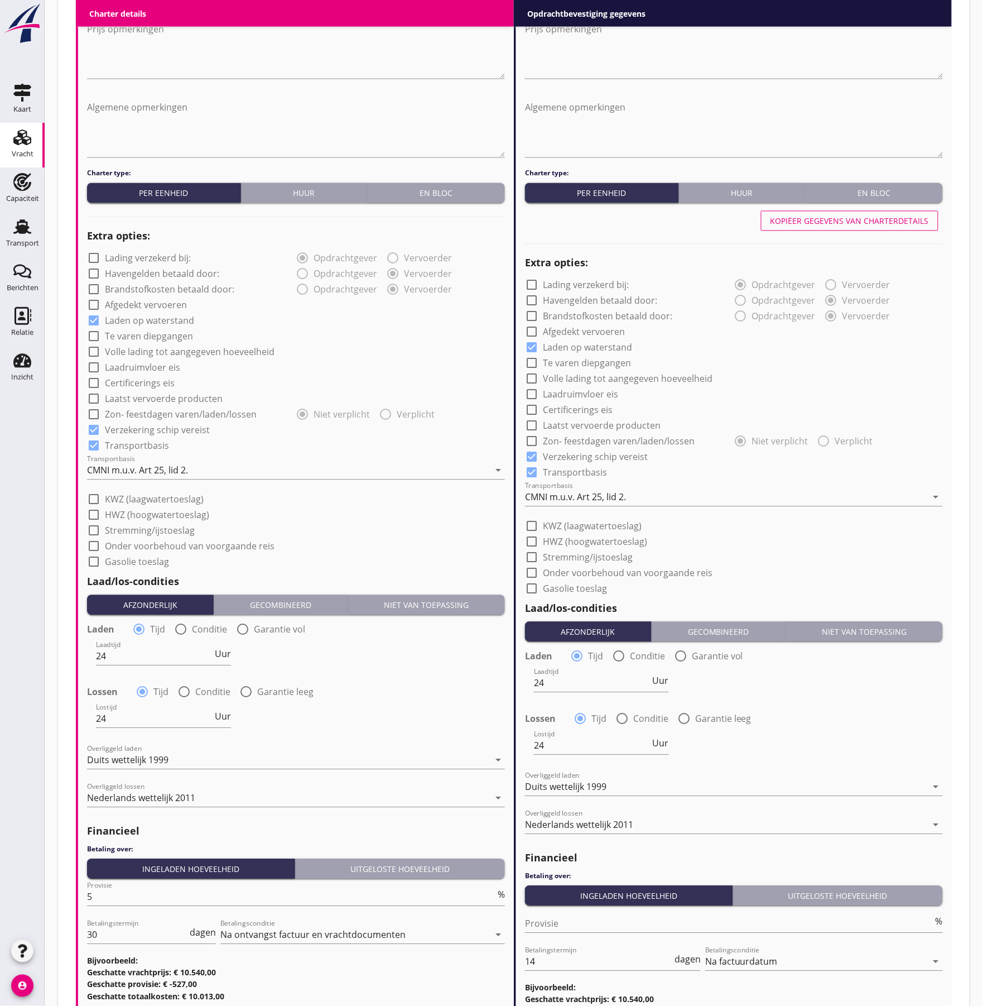
scroll to position [777, 0]
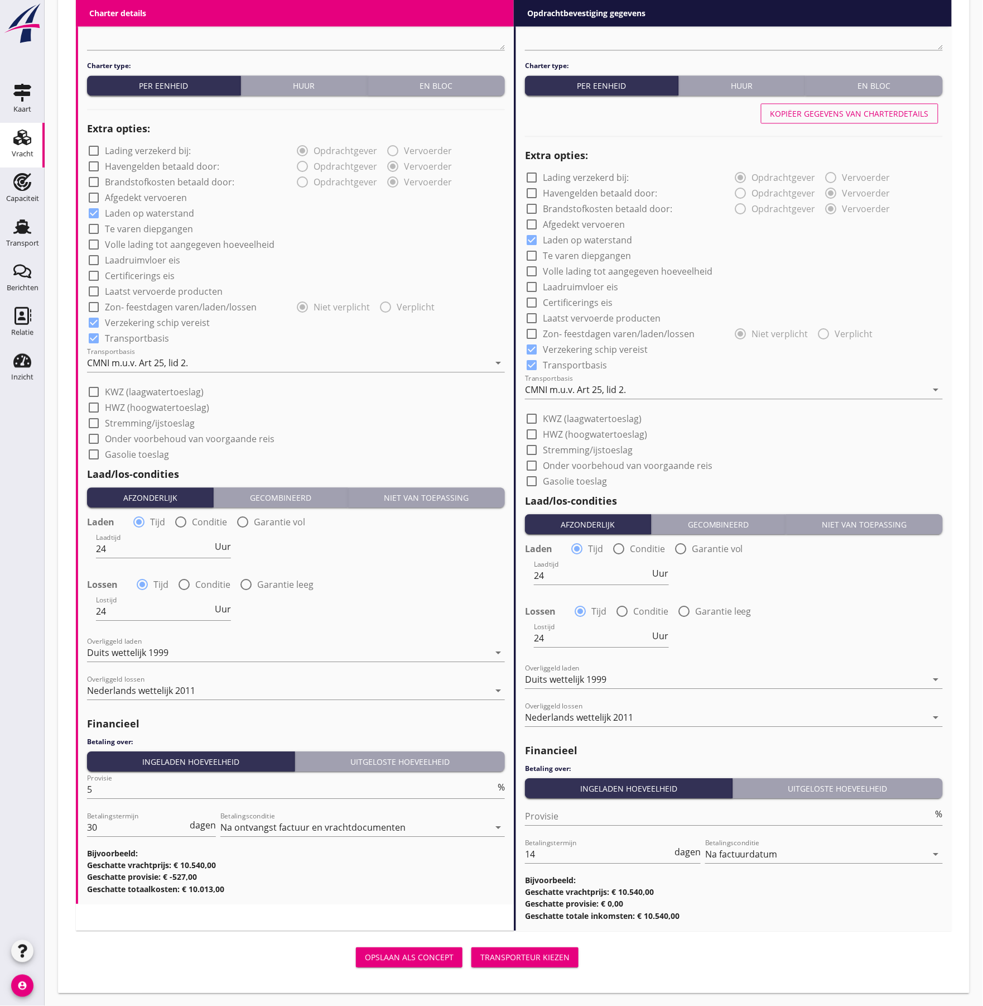
click at [550, 956] on div "Transporteur kiezen" at bounding box center [524, 957] width 89 height 12
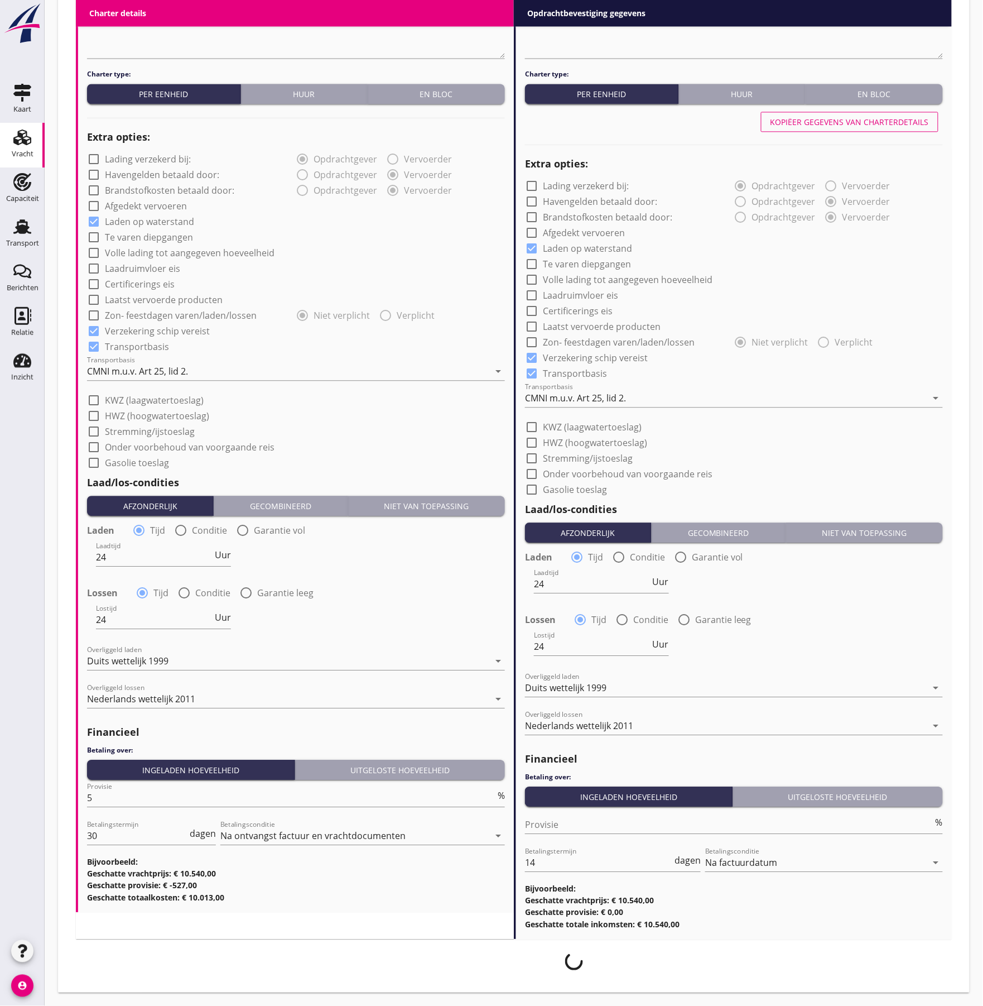
scroll to position [768, 0]
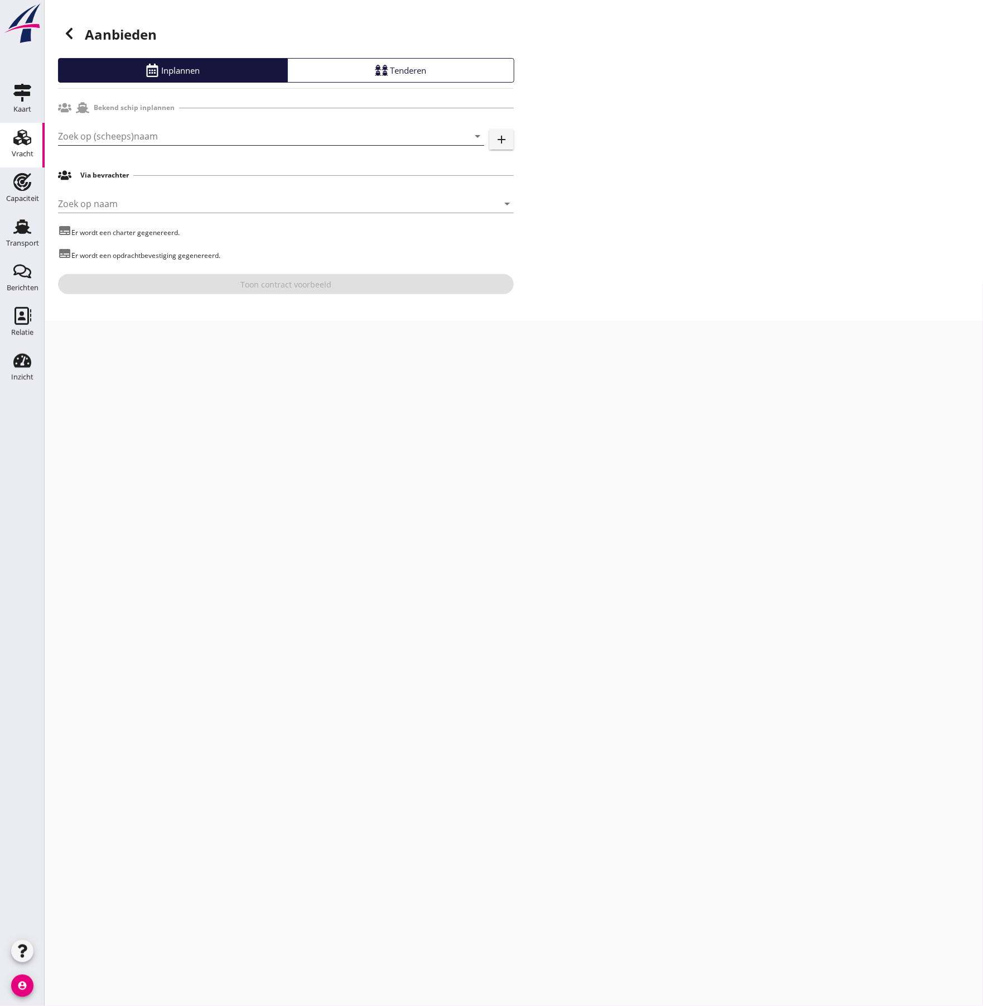
click at [163, 141] on input "Zoek op (scheeps)naam" at bounding box center [255, 136] width 395 height 18
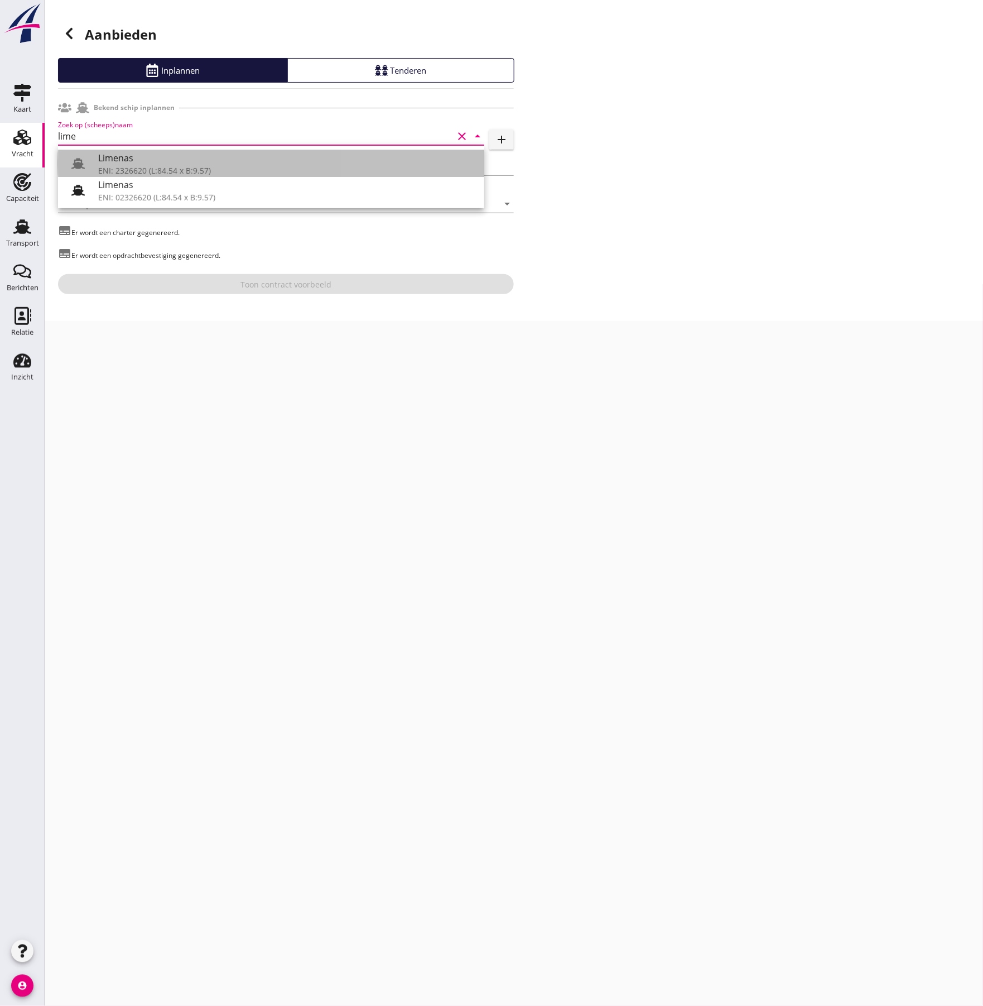
click at [239, 163] on div "Limenas" at bounding box center [286, 157] width 377 height 13
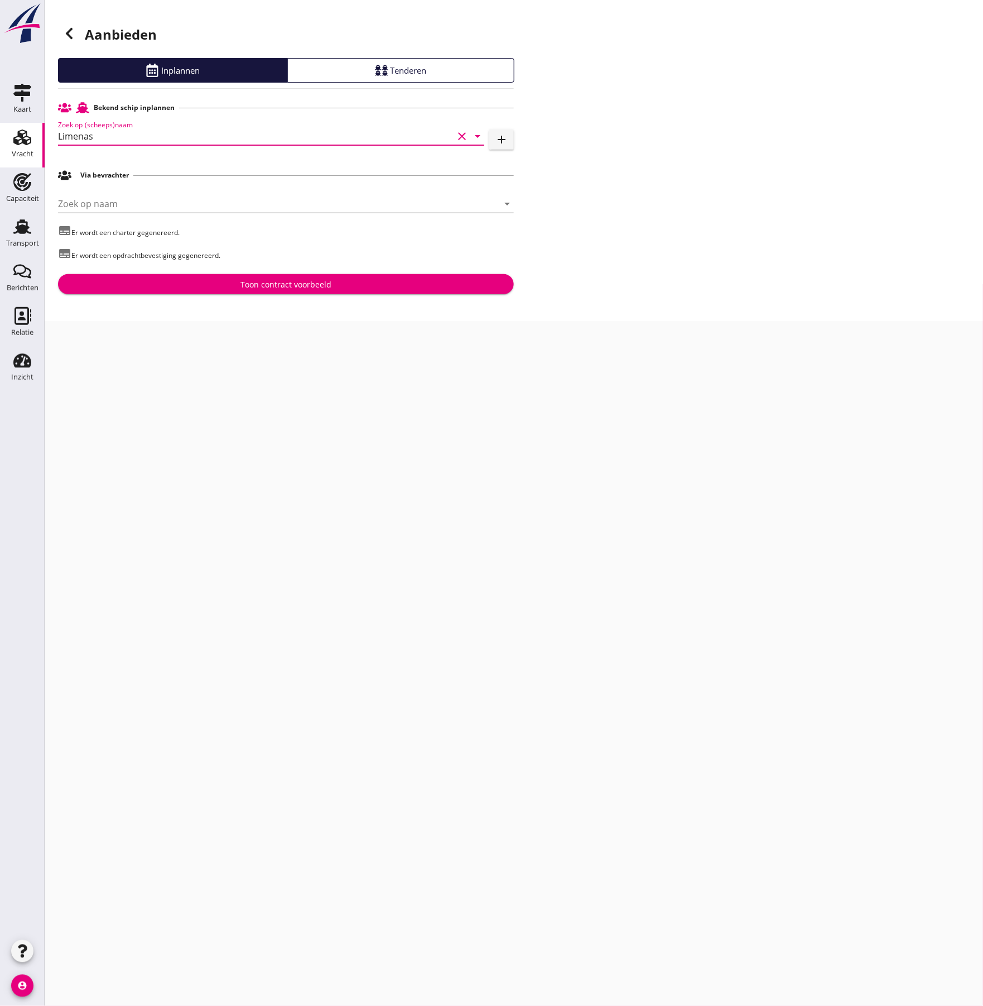
type input "Limenas"
click at [268, 284] on div "Toon contract voorbeeld" at bounding box center [285, 284] width 91 height 12
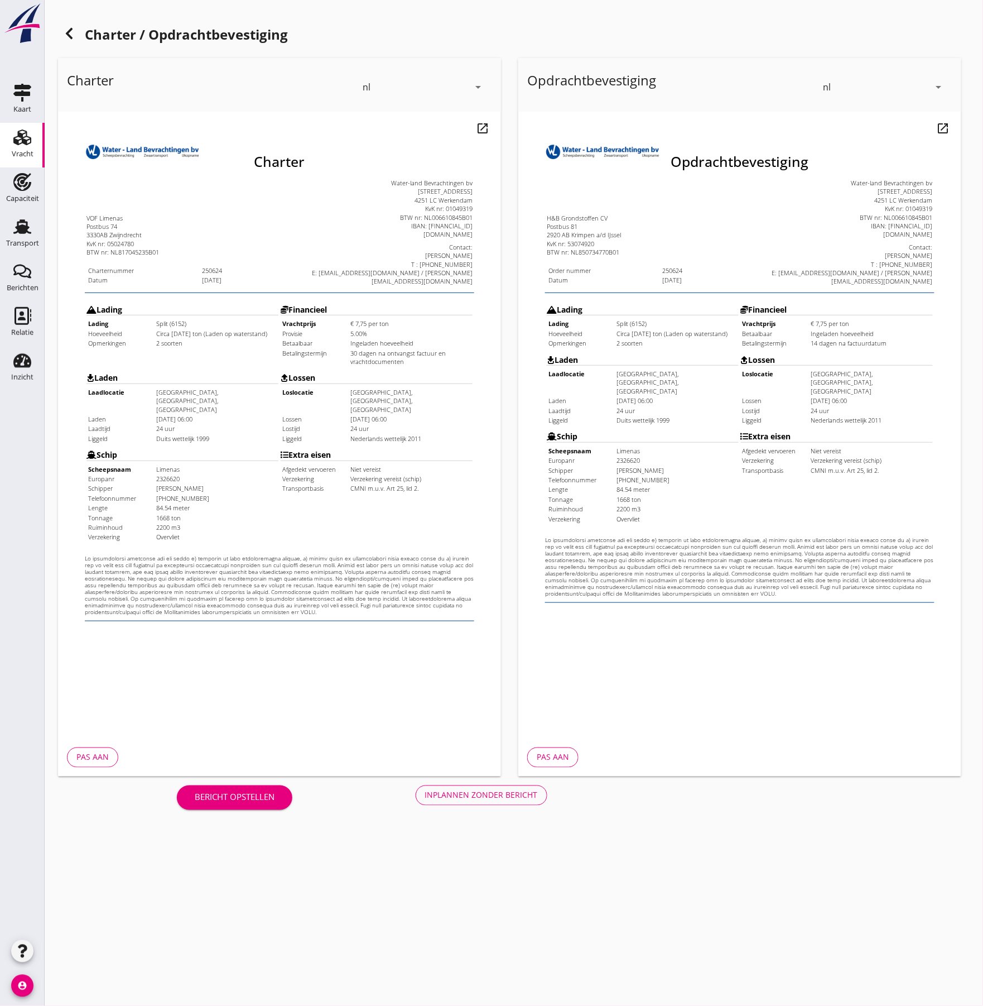
click at [199, 596] on html "Charter VOF Limenas [STREET_ADDRESS] KvK nr: 05024780 BTW nr: NL817045235B01 Ch…" at bounding box center [256, 360] width 398 height 498
drag, startPoint x: 467, startPoint y: 793, endPoint x: 473, endPoint y: 785, distance: 10.4
click at [466, 792] on div "Inplannen zonder bericht" at bounding box center [481, 795] width 113 height 12
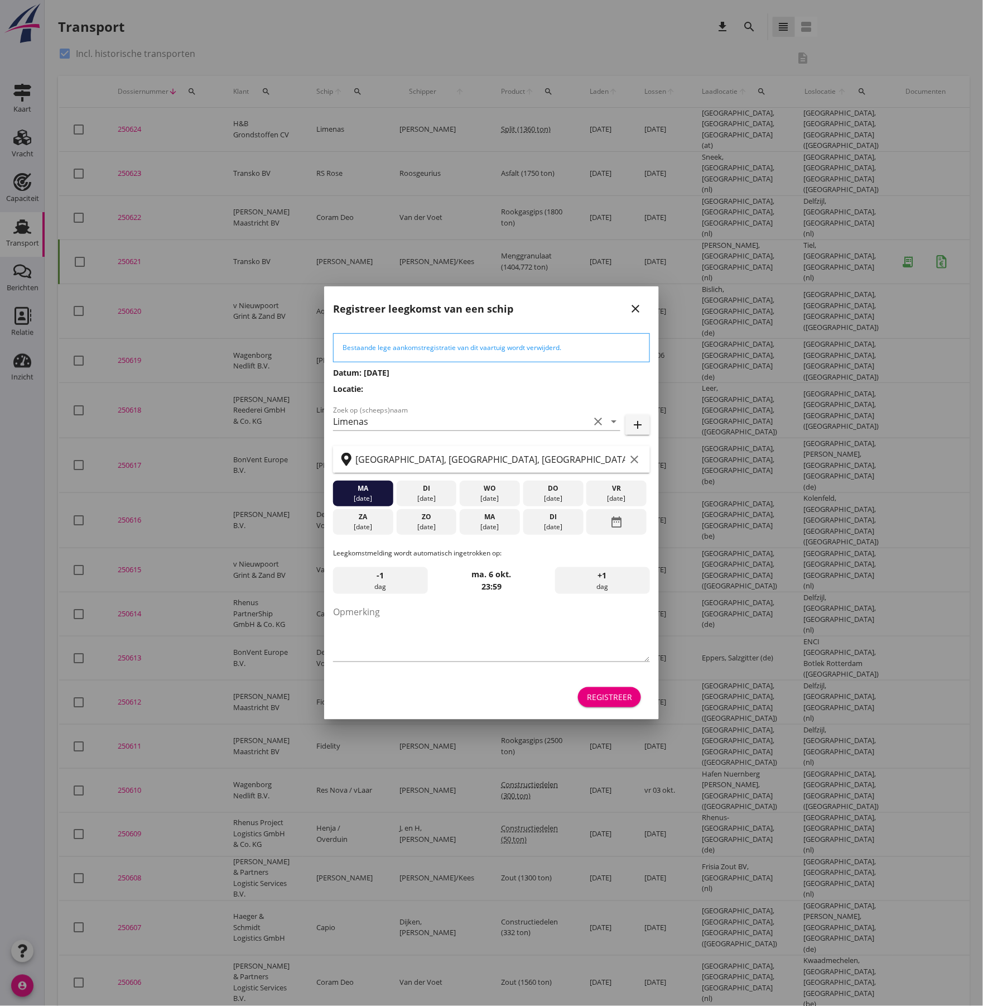
click at [624, 699] on div "Registreer" at bounding box center [609, 697] width 45 height 12
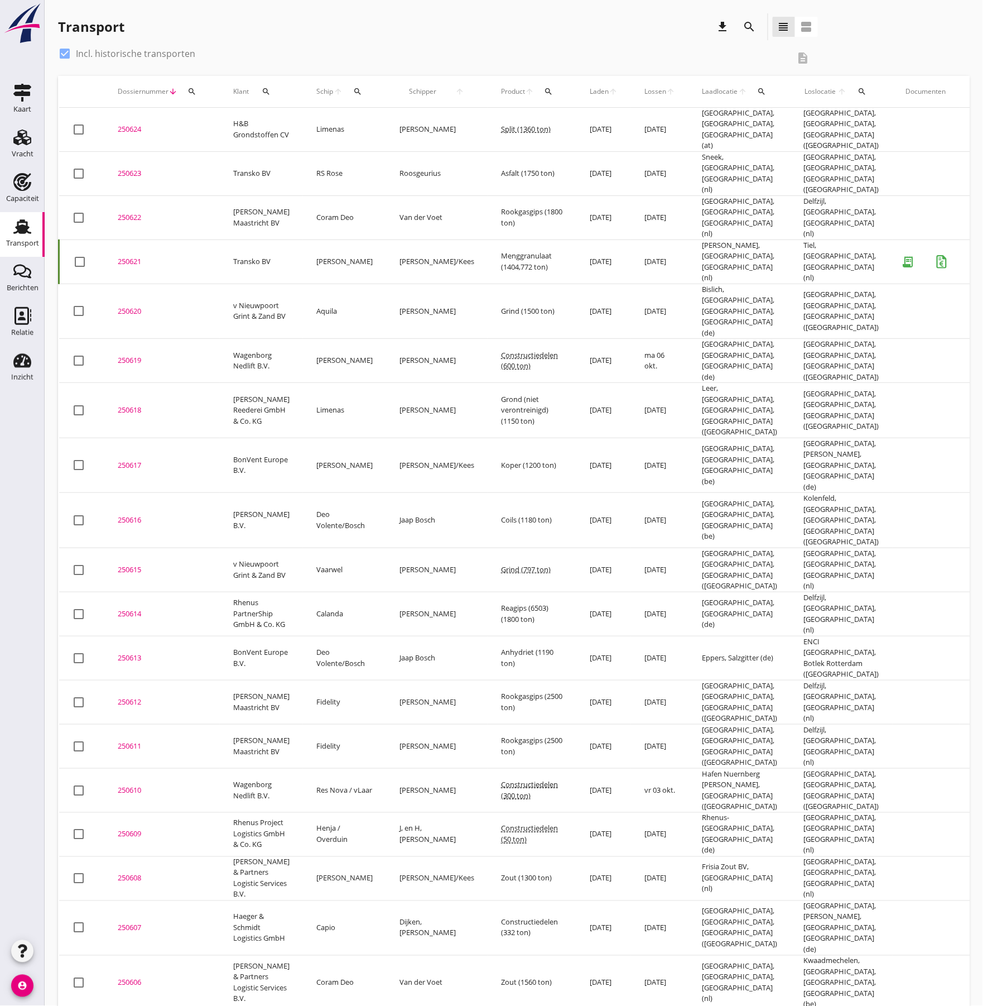
click at [129, 124] on div "250624" at bounding box center [162, 129] width 89 height 11
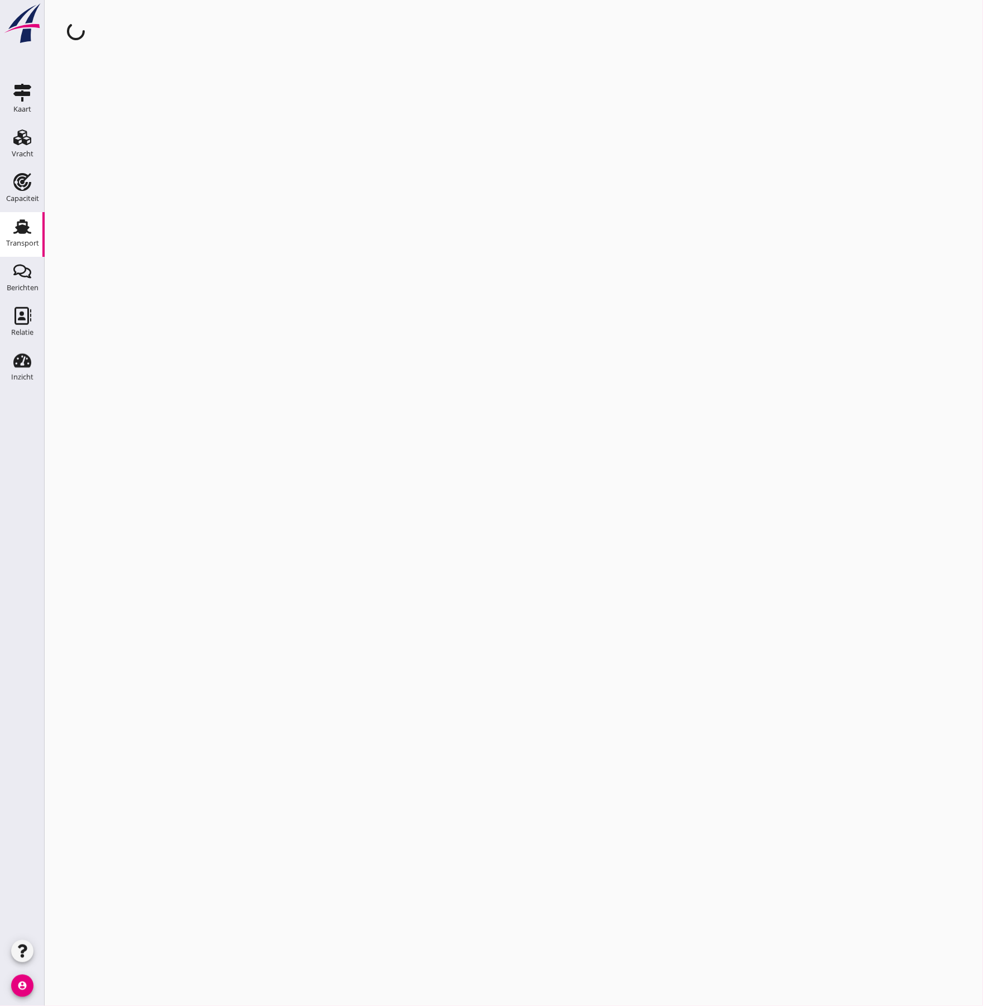
drag, startPoint x: 129, startPoint y: 123, endPoint x: 400, endPoint y: 93, distance: 271.7
click at [400, 93] on div "cancel You are impersonating another user." at bounding box center [514, 503] width 939 height 1006
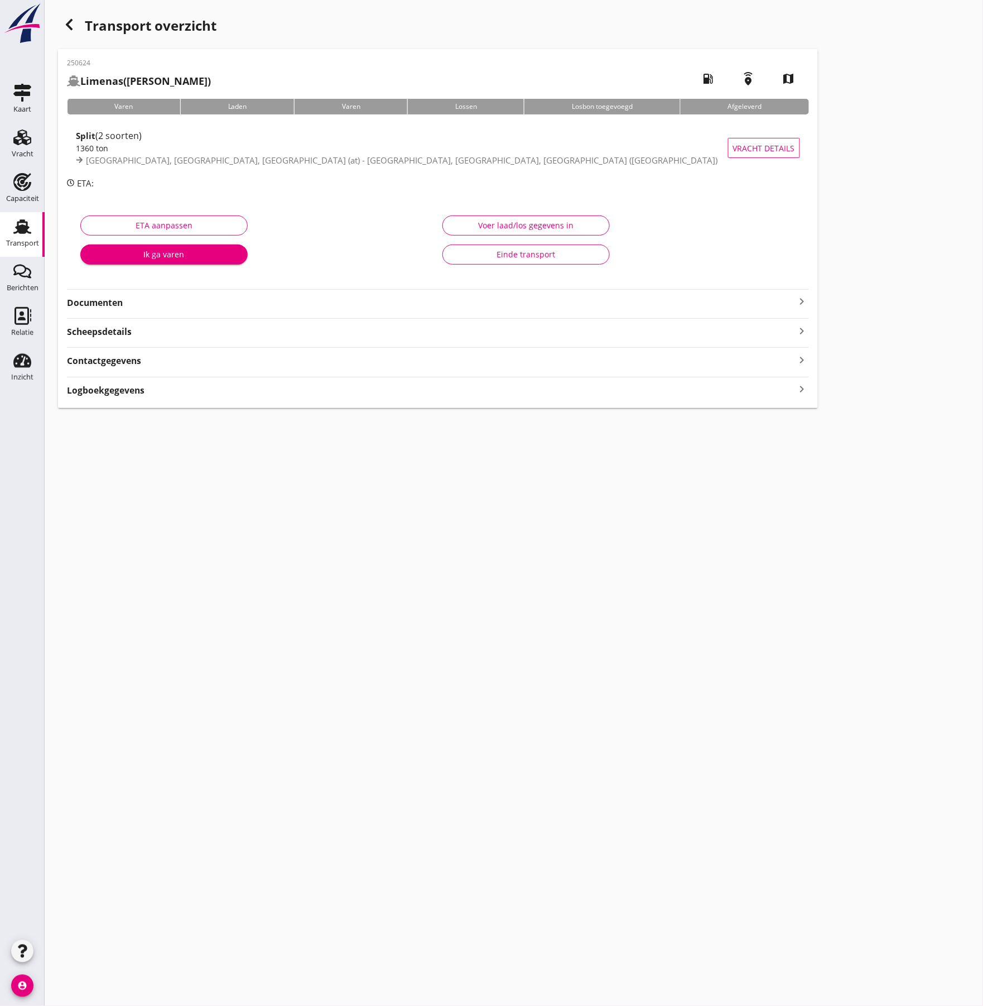
click at [338, 298] on strong "Documenten" at bounding box center [431, 302] width 729 height 13
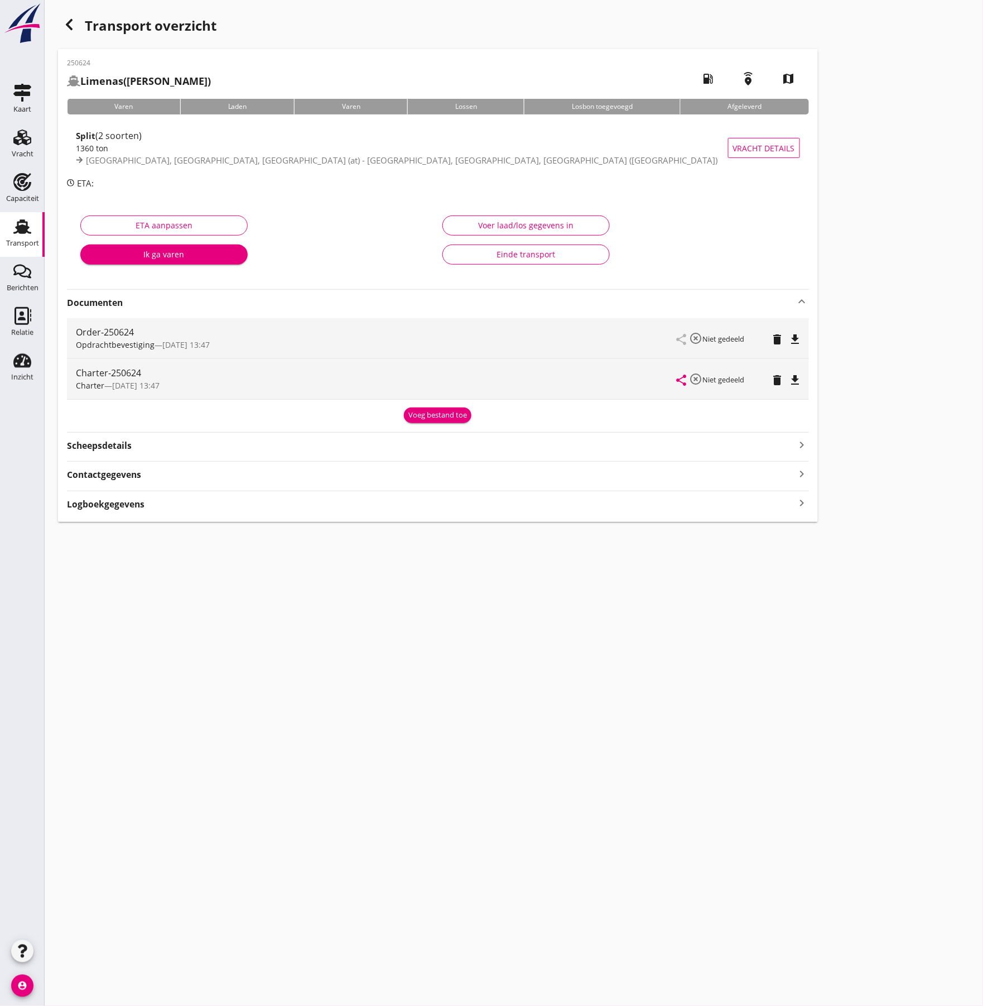
click at [797, 337] on icon "file_download" at bounding box center [795, 339] width 13 height 13
click at [792, 377] on icon "file_download" at bounding box center [795, 379] width 13 height 13
click at [27, 240] on div "Transport" at bounding box center [22, 242] width 33 height 7
